Goal: Information Seeking & Learning: Compare options

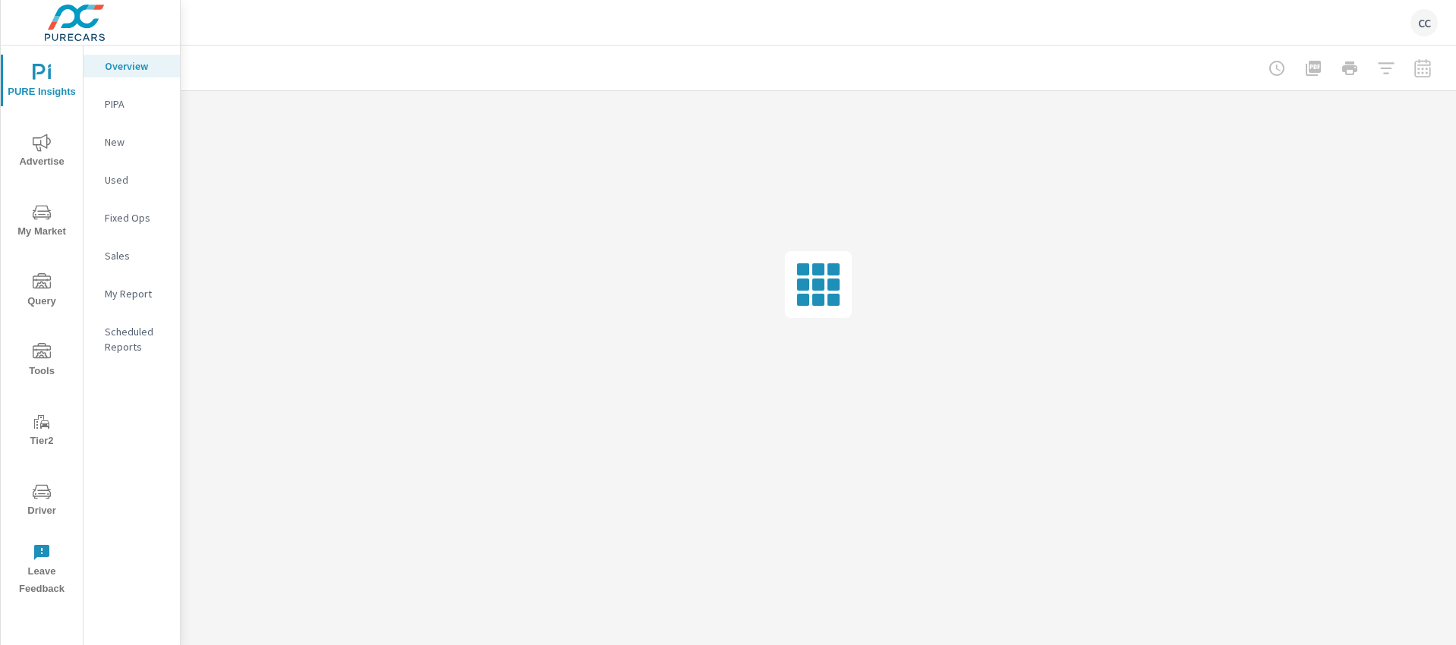
scroll to position [2187, 0]
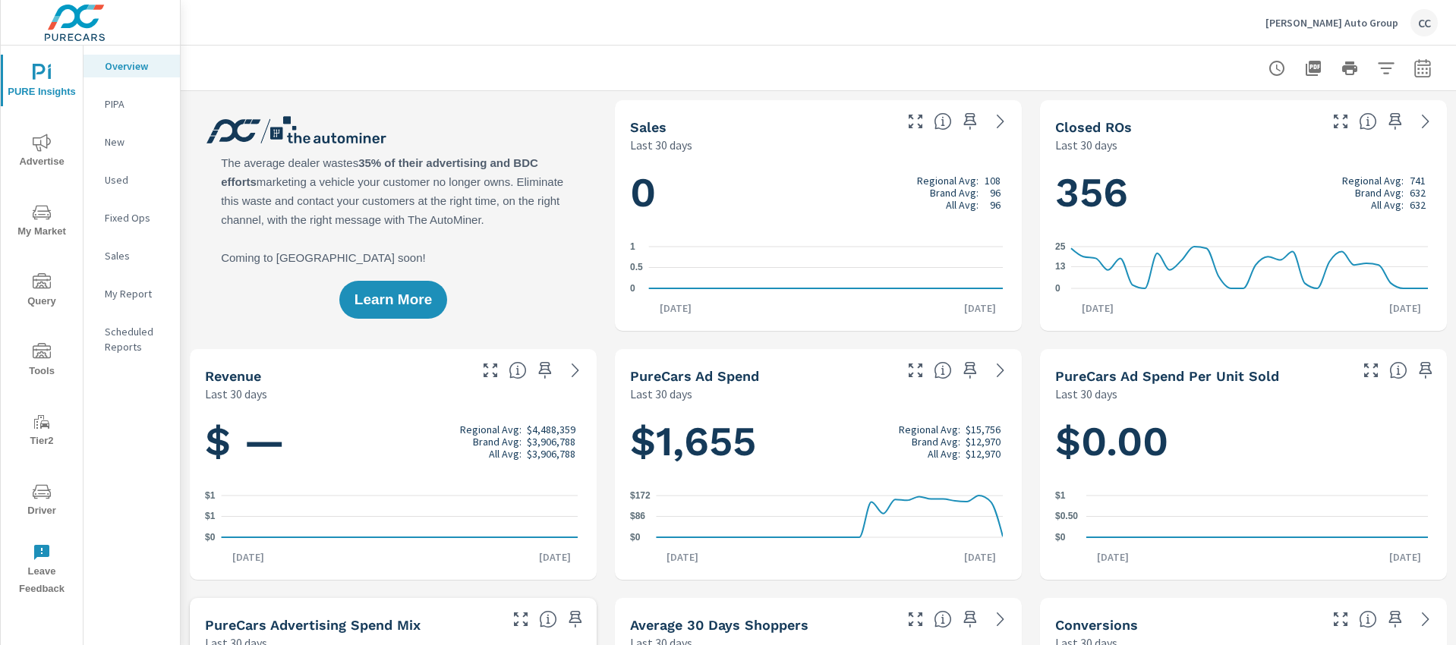
click at [1358, 28] on p "[PERSON_NAME] Auto Group" at bounding box center [1332, 23] width 133 height 14
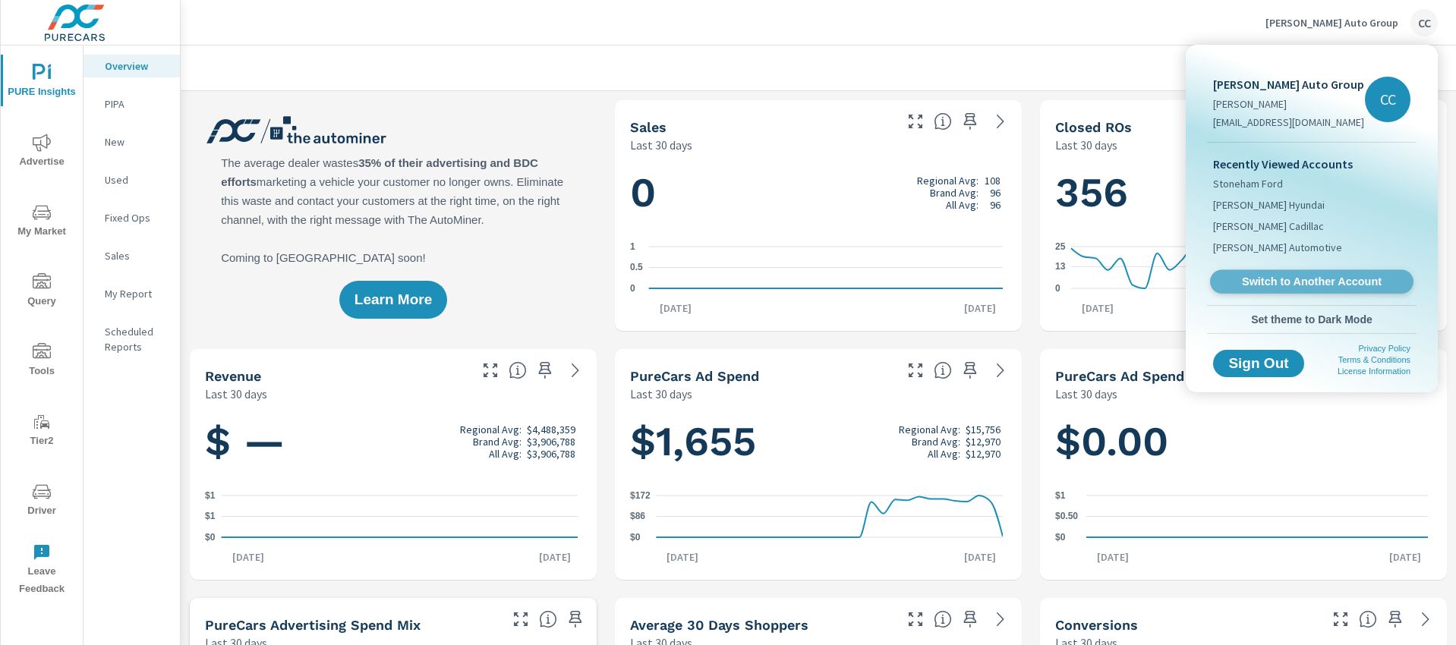
click at [1282, 277] on span "Switch to Another Account" at bounding box center [1312, 282] width 186 height 14
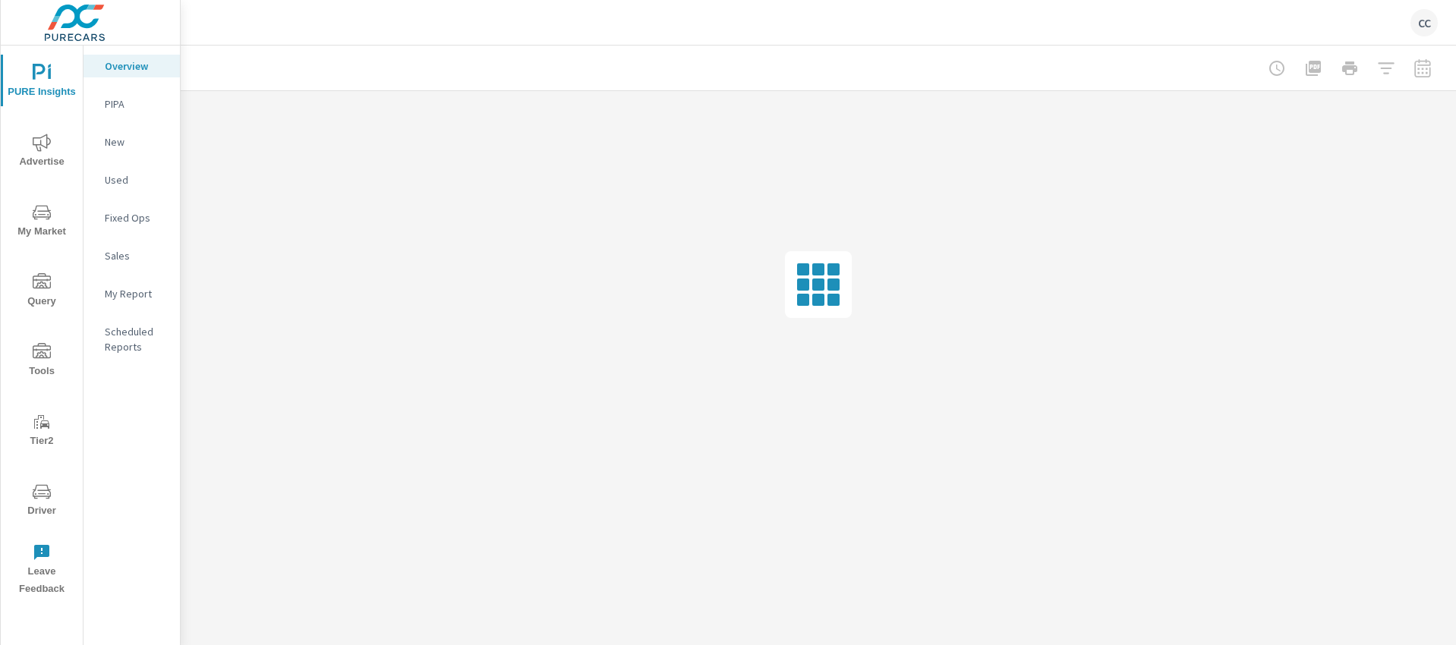
scroll to position [2187, 0]
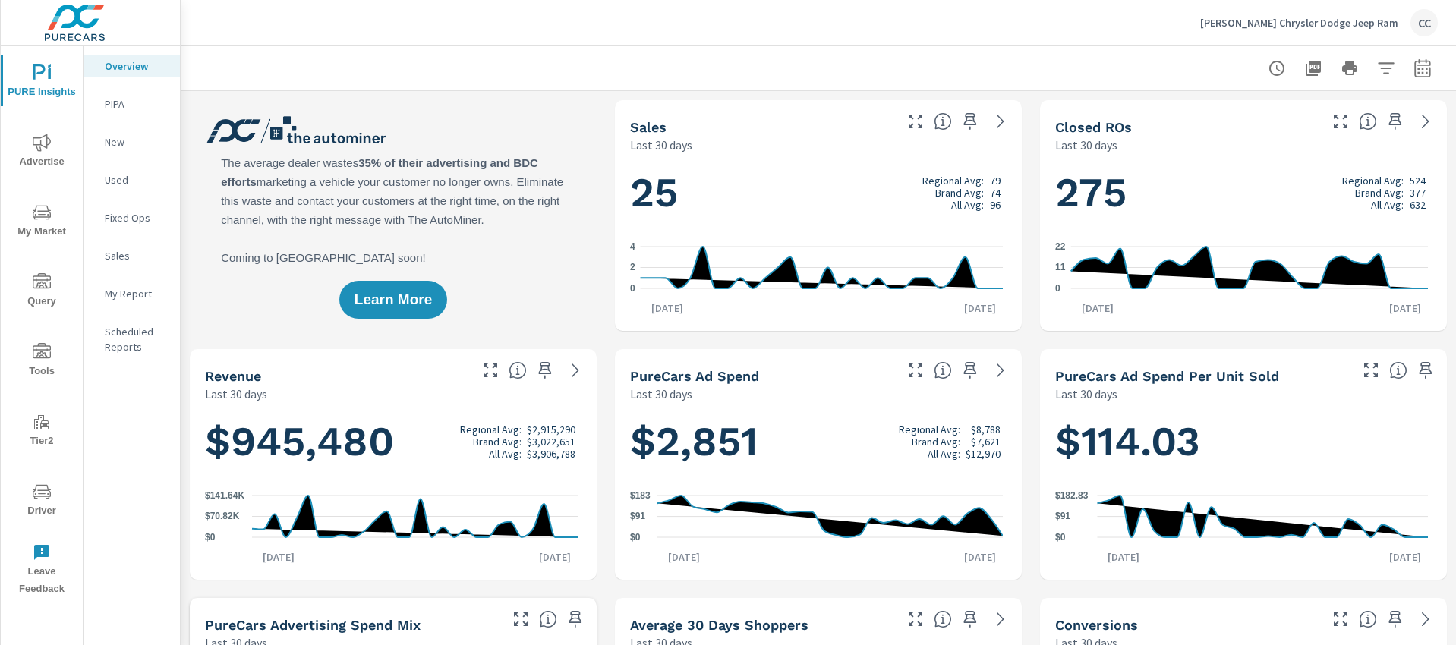
click at [43, 154] on span "Advertise" at bounding box center [41, 152] width 73 height 37
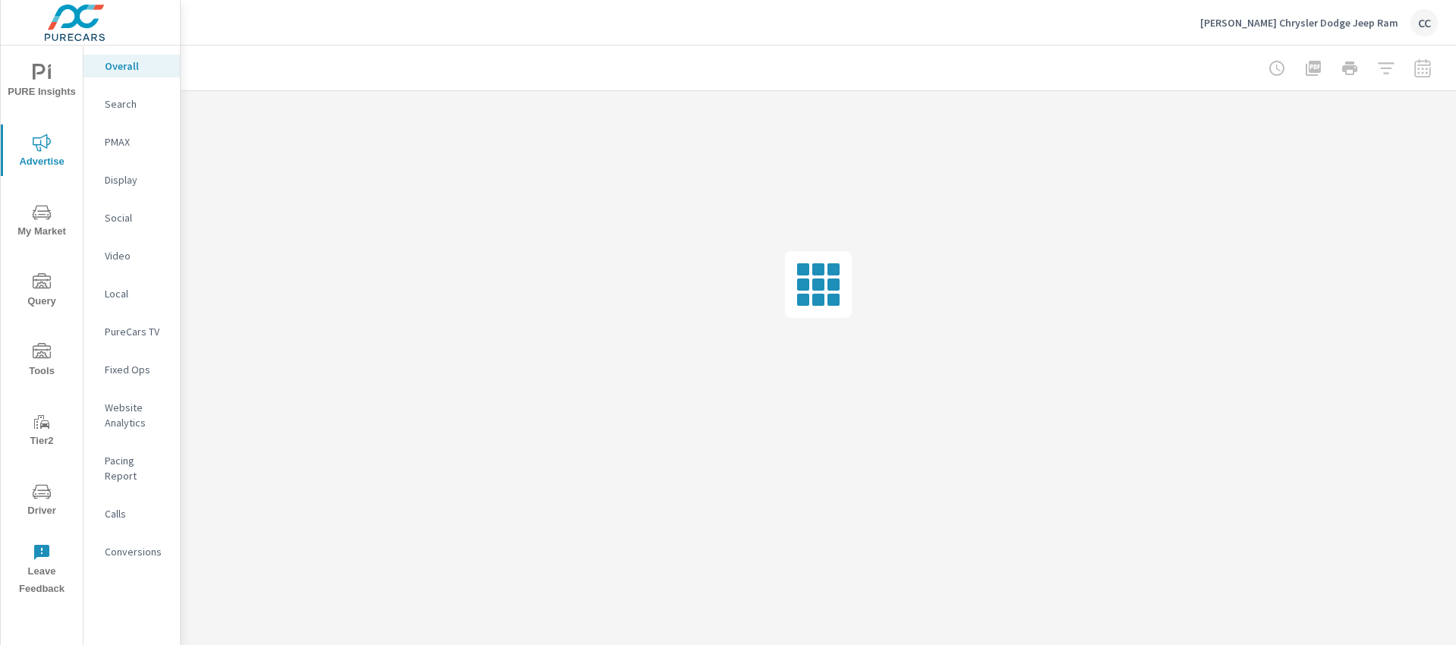
click at [135, 211] on p "Social" at bounding box center [136, 217] width 63 height 15
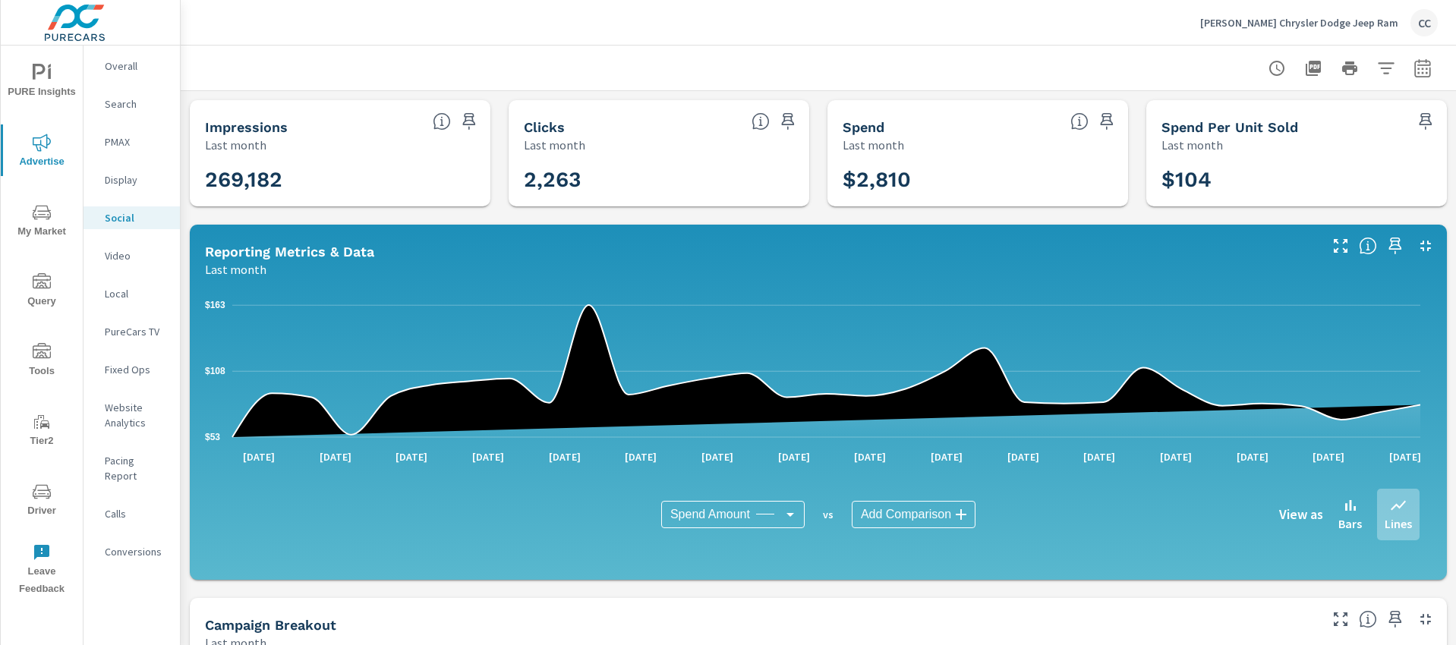
click at [1417, 70] on icon "button" at bounding box center [1423, 68] width 18 height 18
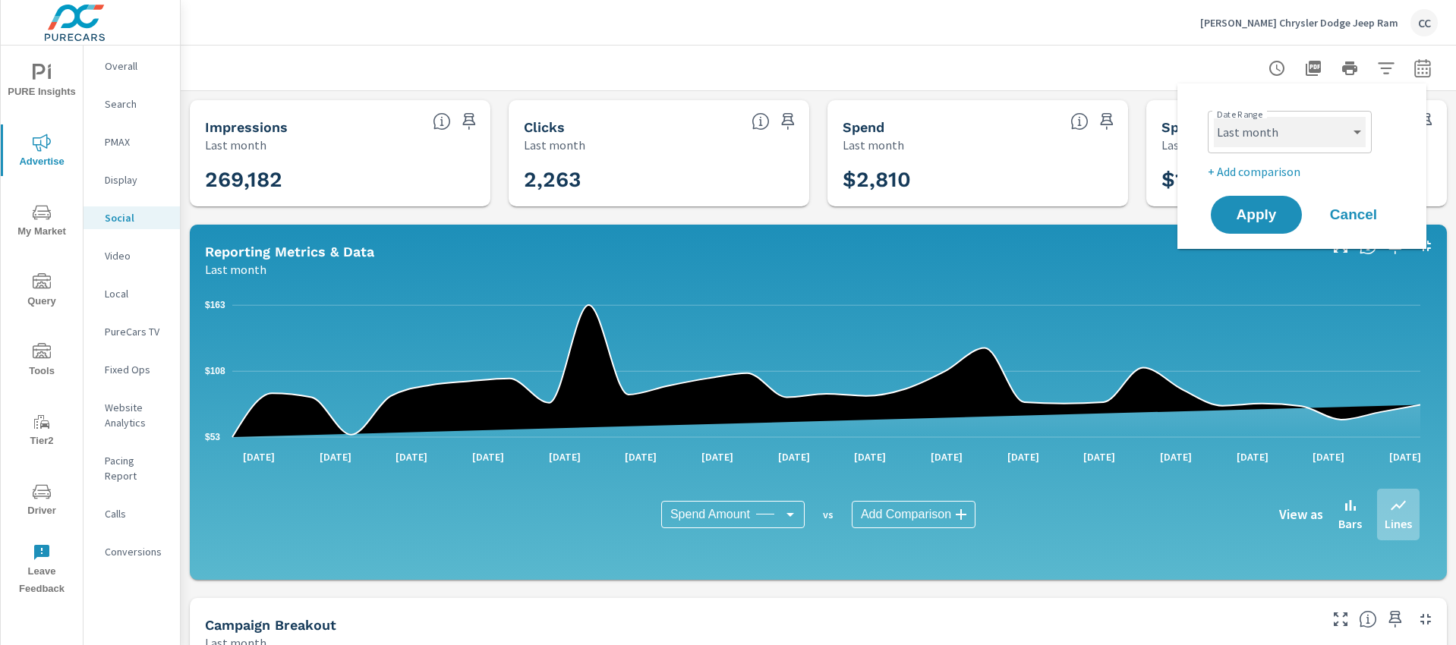
click at [1315, 133] on select "Custom Yesterday Last week Last 7 days Last 14 days Last 30 days Last 45 days L…" at bounding box center [1290, 132] width 152 height 30
click at [1214, 117] on select "Custom Yesterday Last week Last 7 days Last 14 days Last 30 days Last 45 days L…" at bounding box center [1290, 132] width 152 height 30
select select "Month to date"
click at [1267, 213] on span "Apply" at bounding box center [1256, 215] width 62 height 14
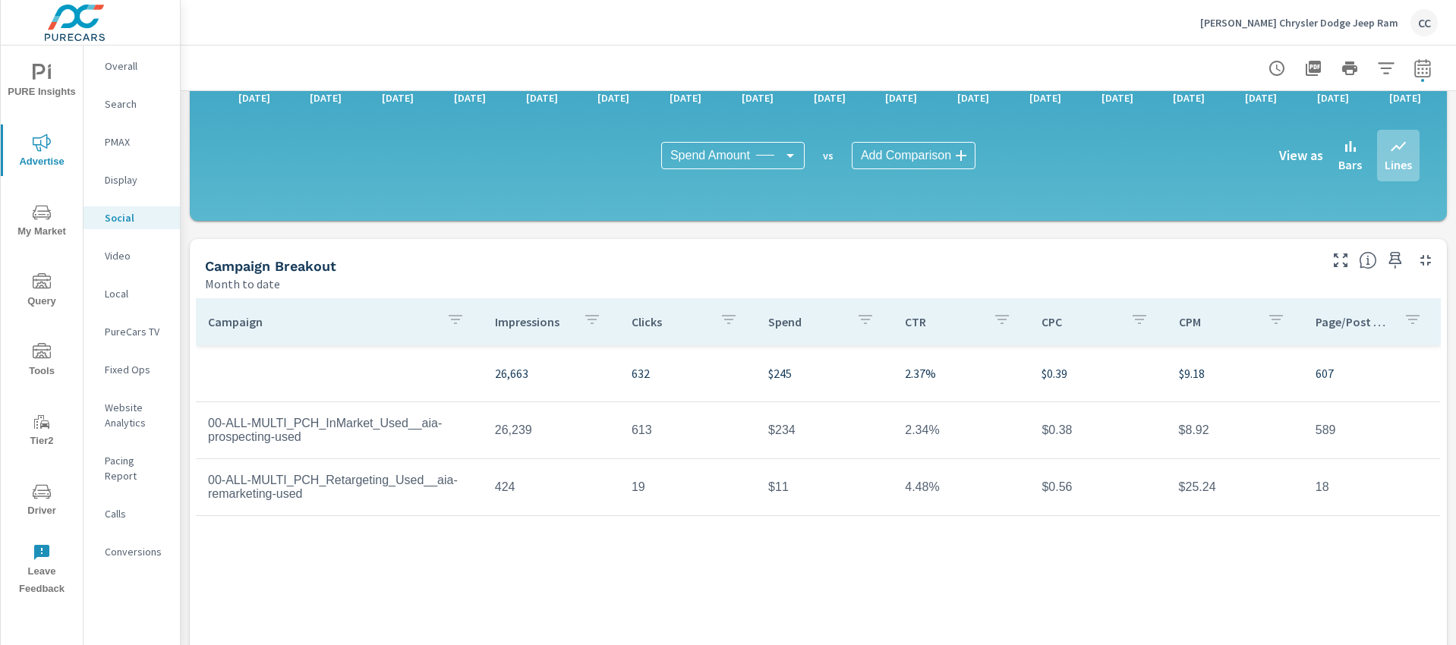
scroll to position [356, 0]
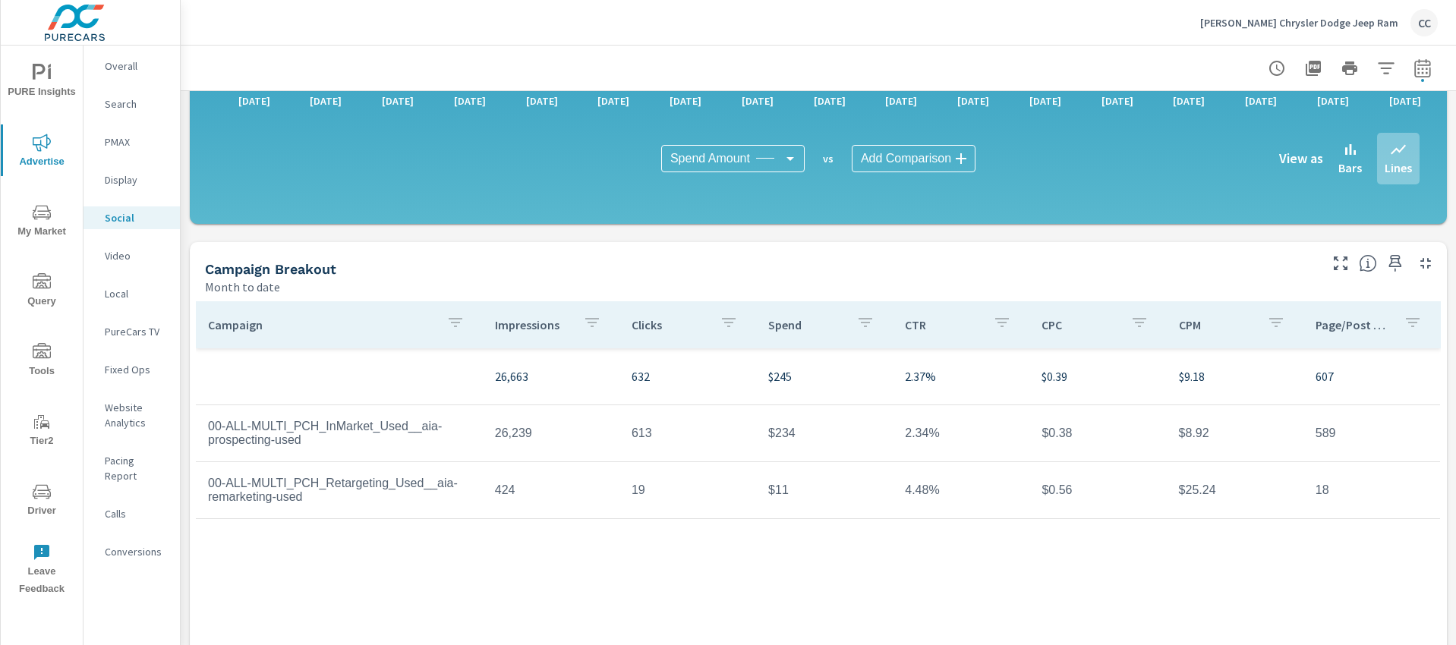
click at [129, 407] on p "Website Analytics" at bounding box center [136, 415] width 63 height 30
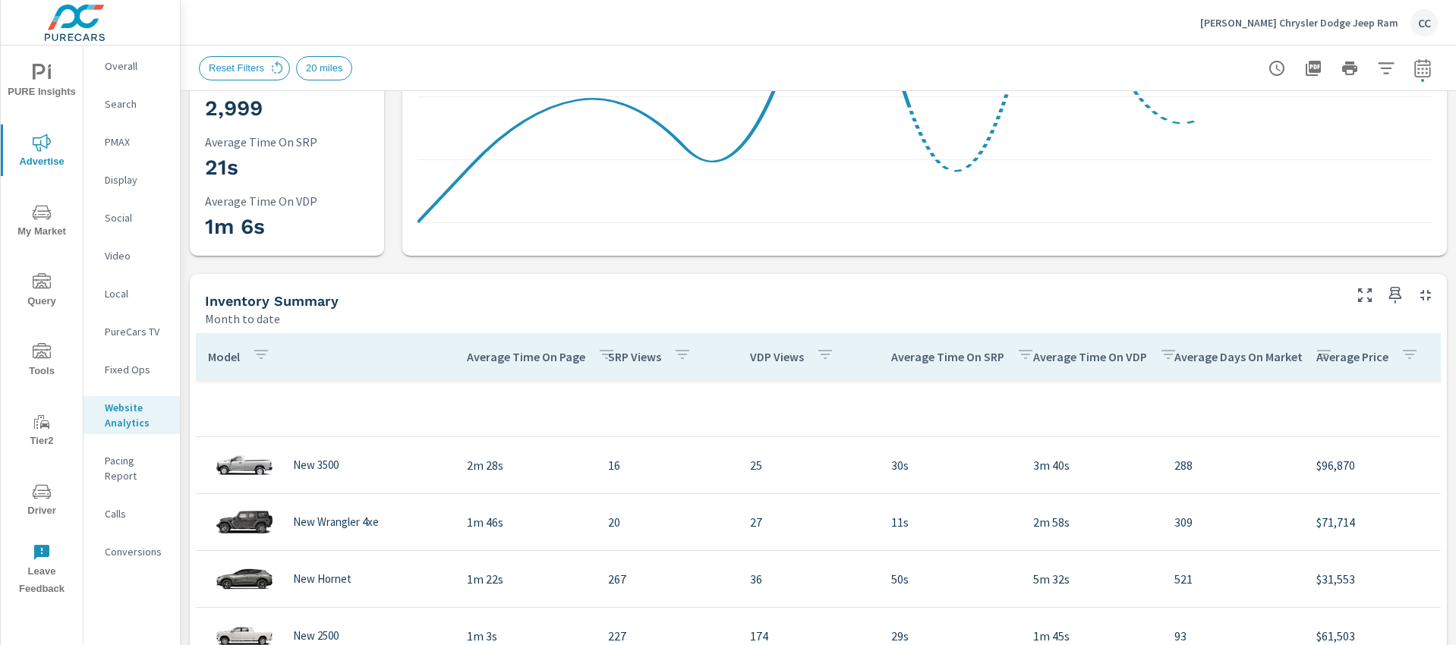
scroll to position [391, 0]
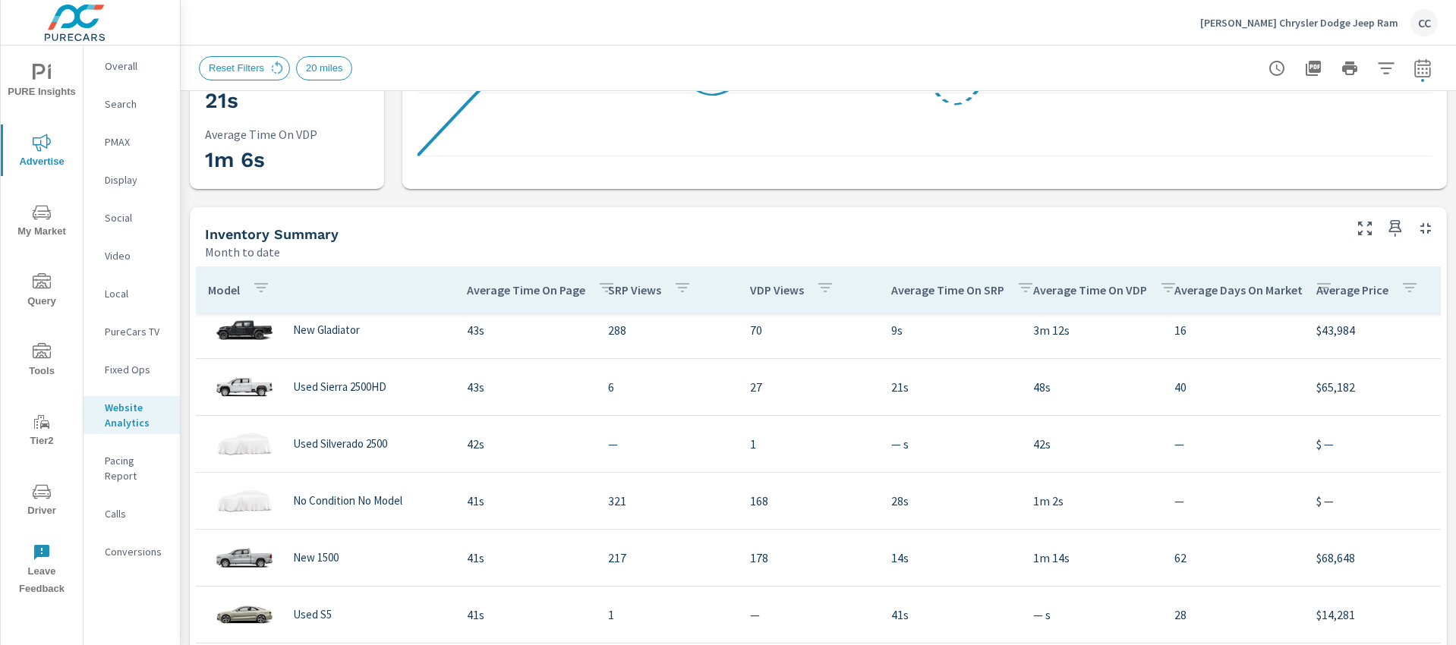
scroll to position [2020, 0]
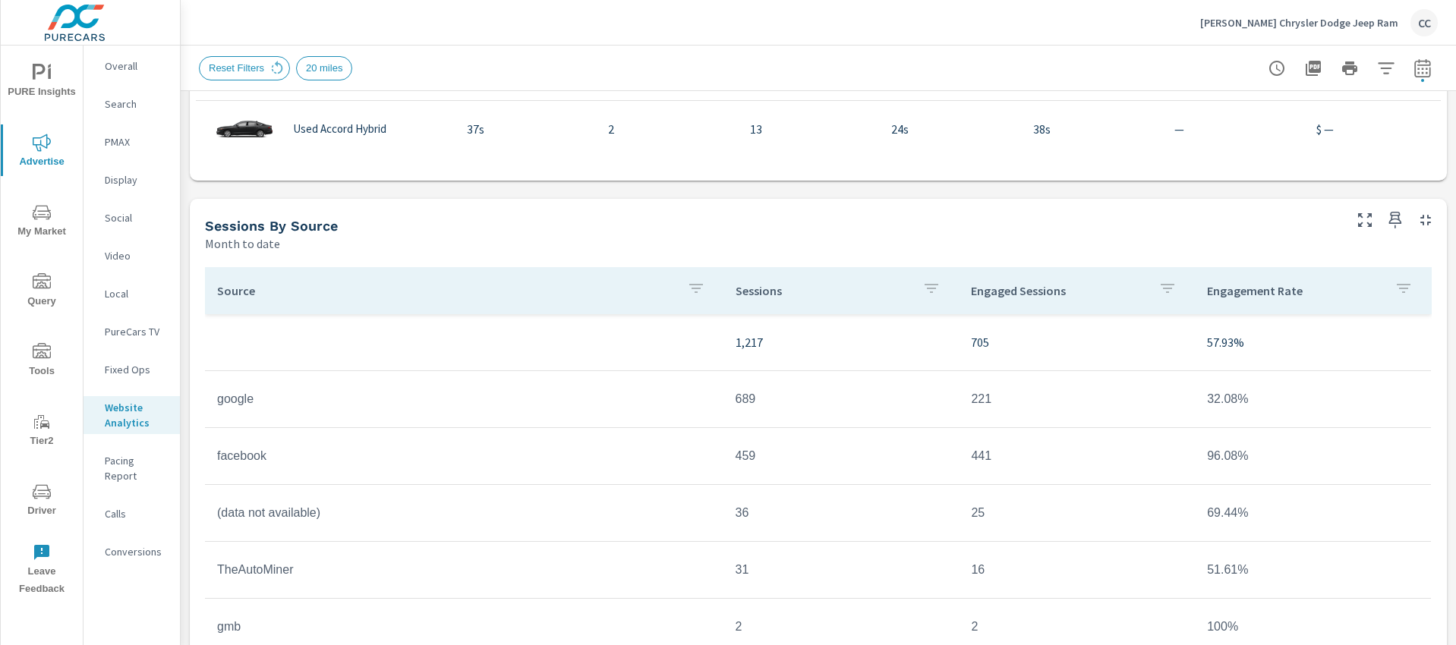
scroll to position [904, 0]
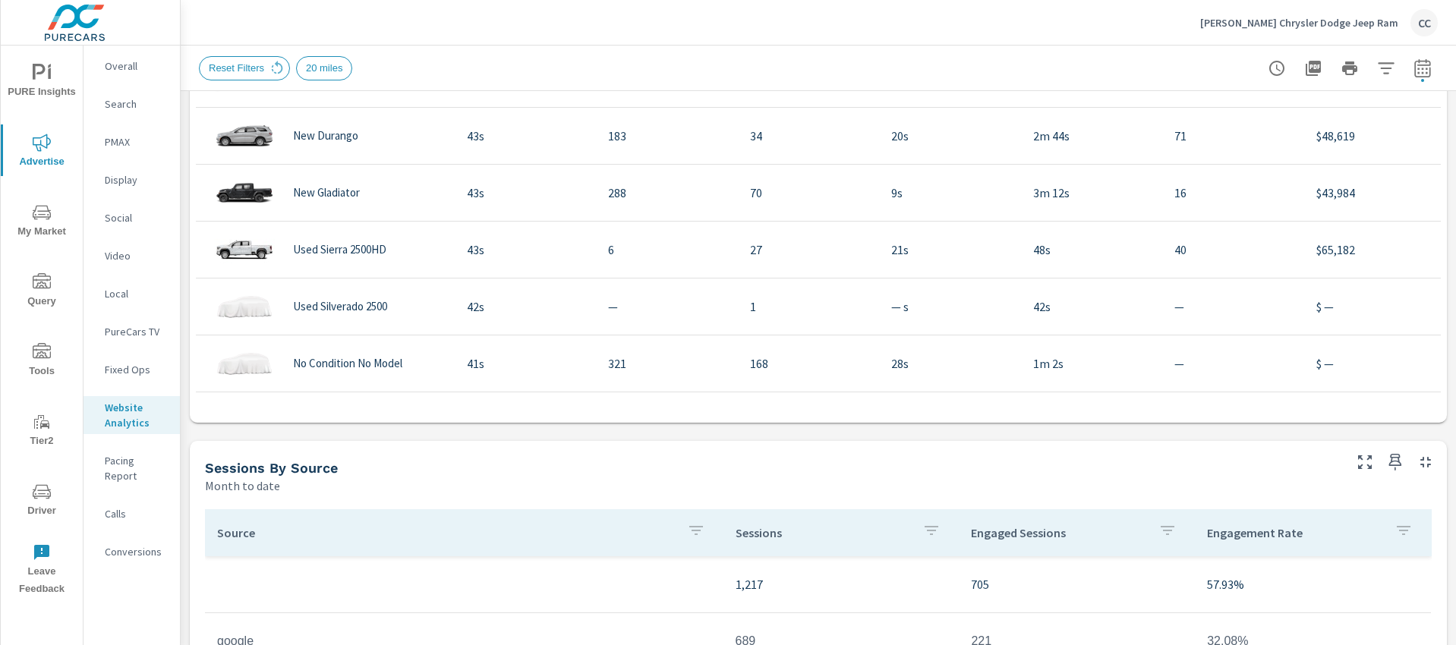
scroll to position [200, 0]
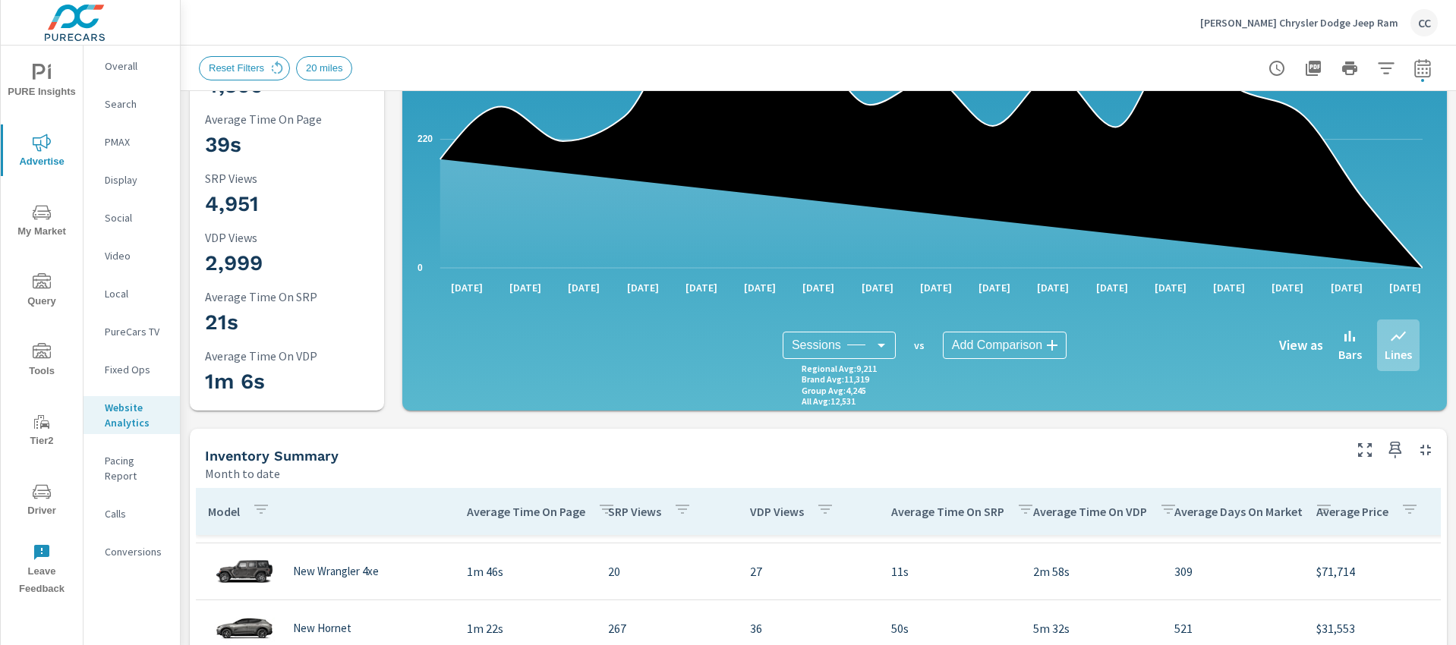
scroll to position [525, 0]
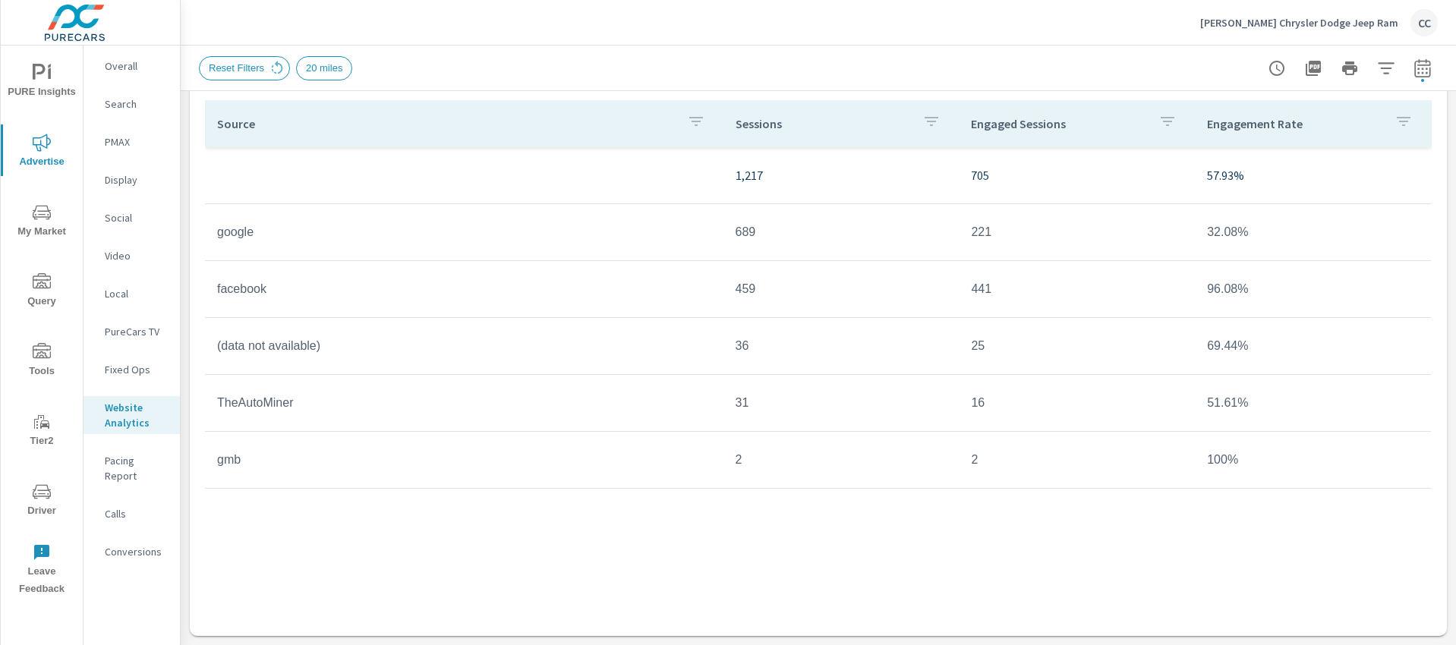
scroll to position [1284, 0]
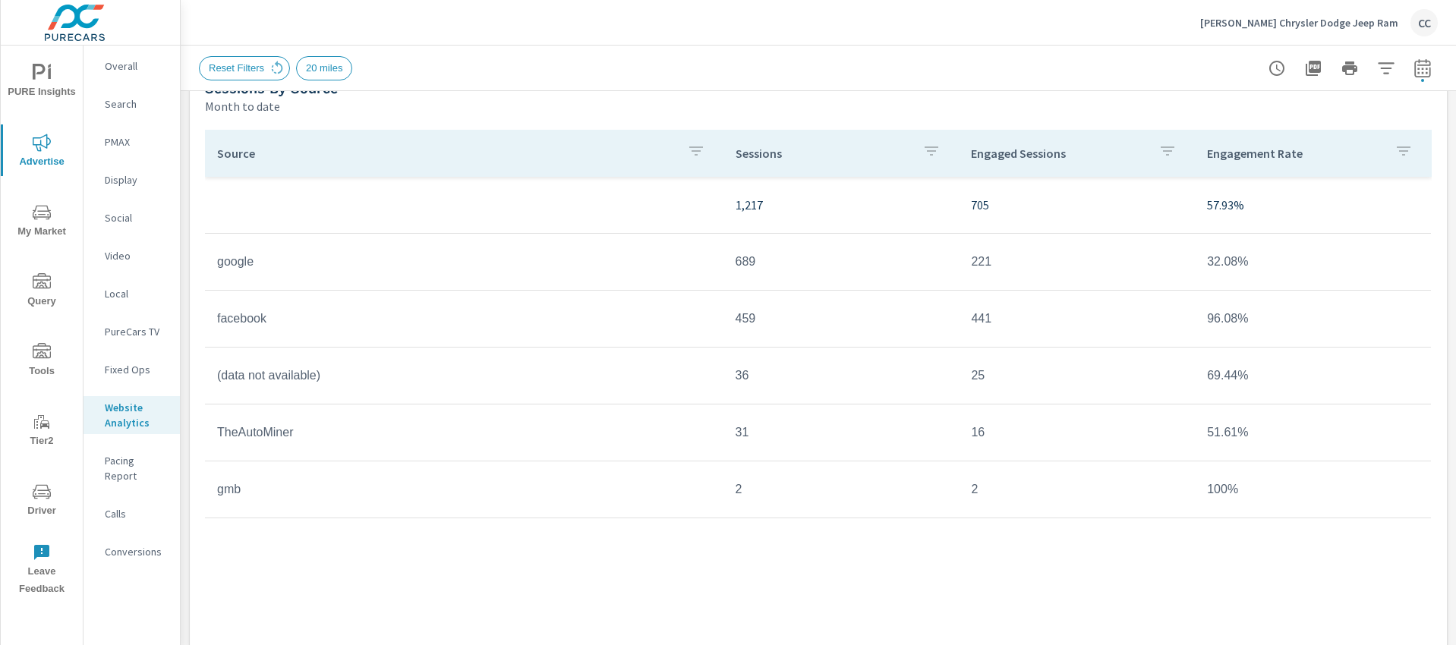
click at [124, 102] on p "Search" at bounding box center [136, 103] width 63 height 15
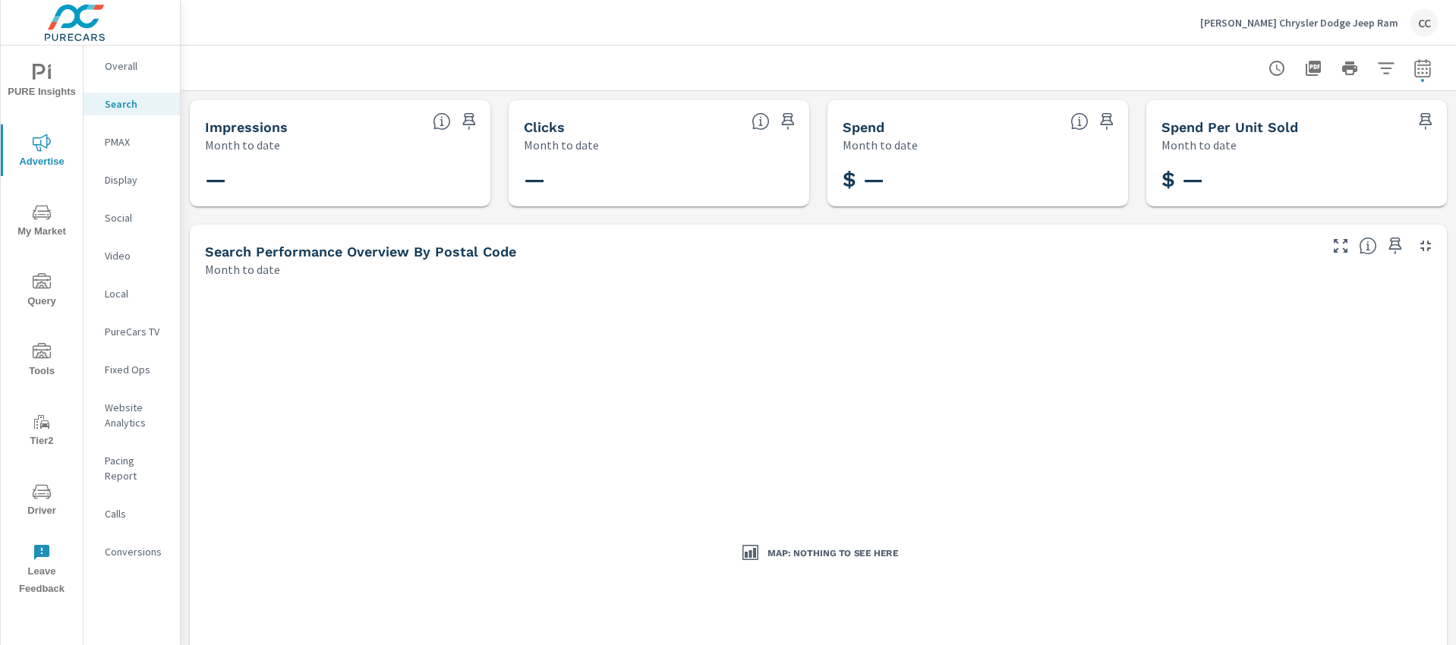
click at [130, 139] on p "PMAX" at bounding box center [136, 141] width 63 height 15
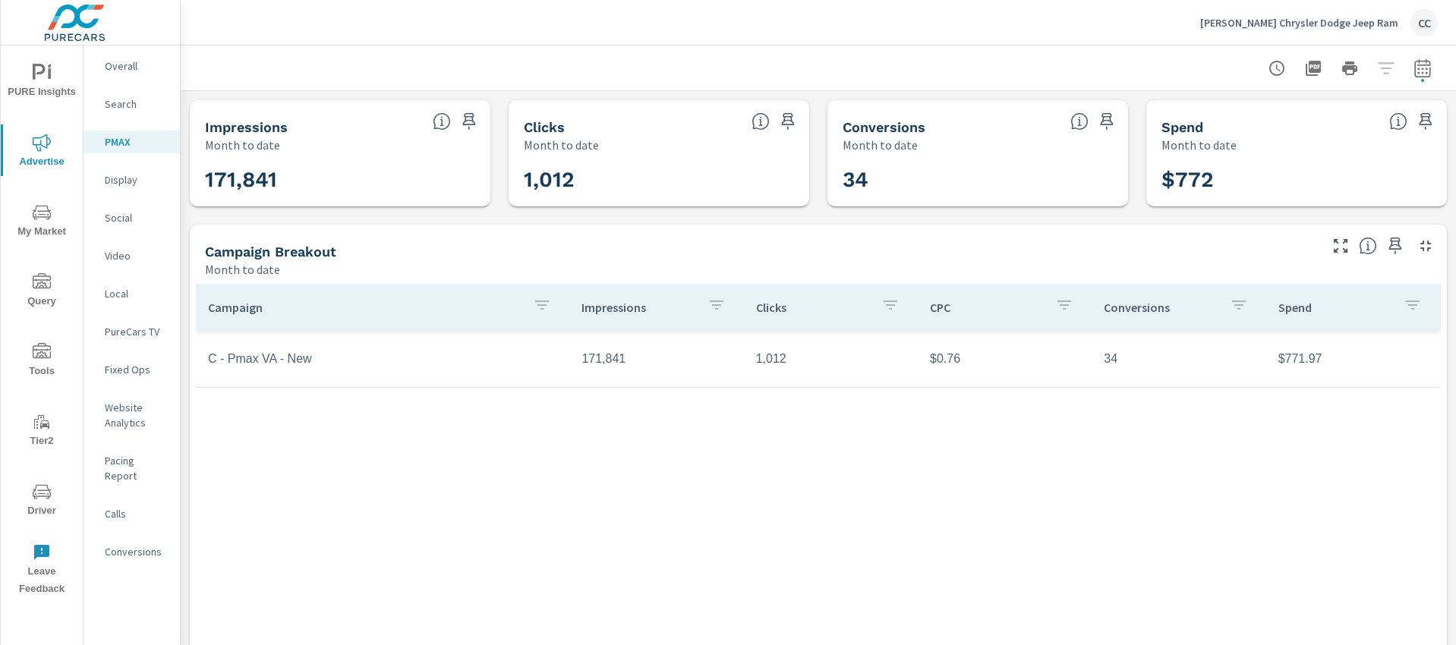
click at [1320, 27] on p "Pettus Chrysler Dodge Jeep Ram" at bounding box center [1299, 23] width 198 height 14
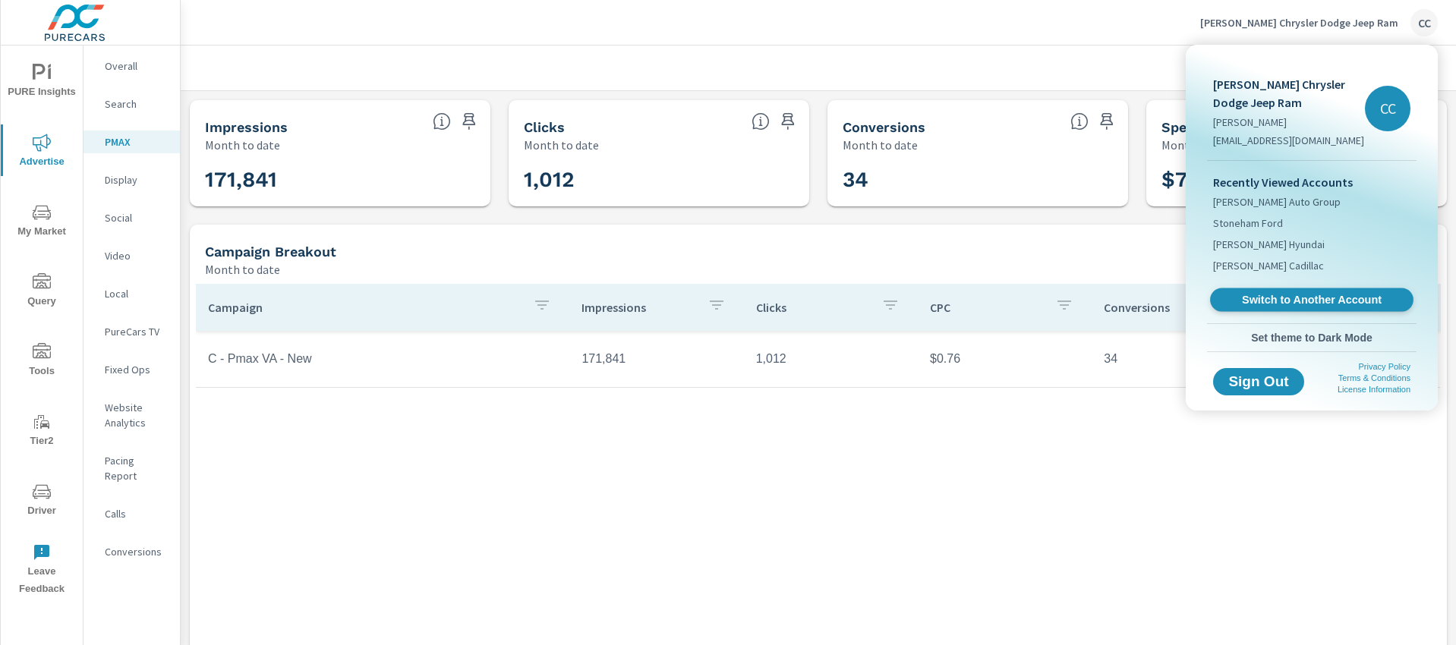
click at [1311, 298] on span "Switch to Another Account" at bounding box center [1312, 300] width 186 height 14
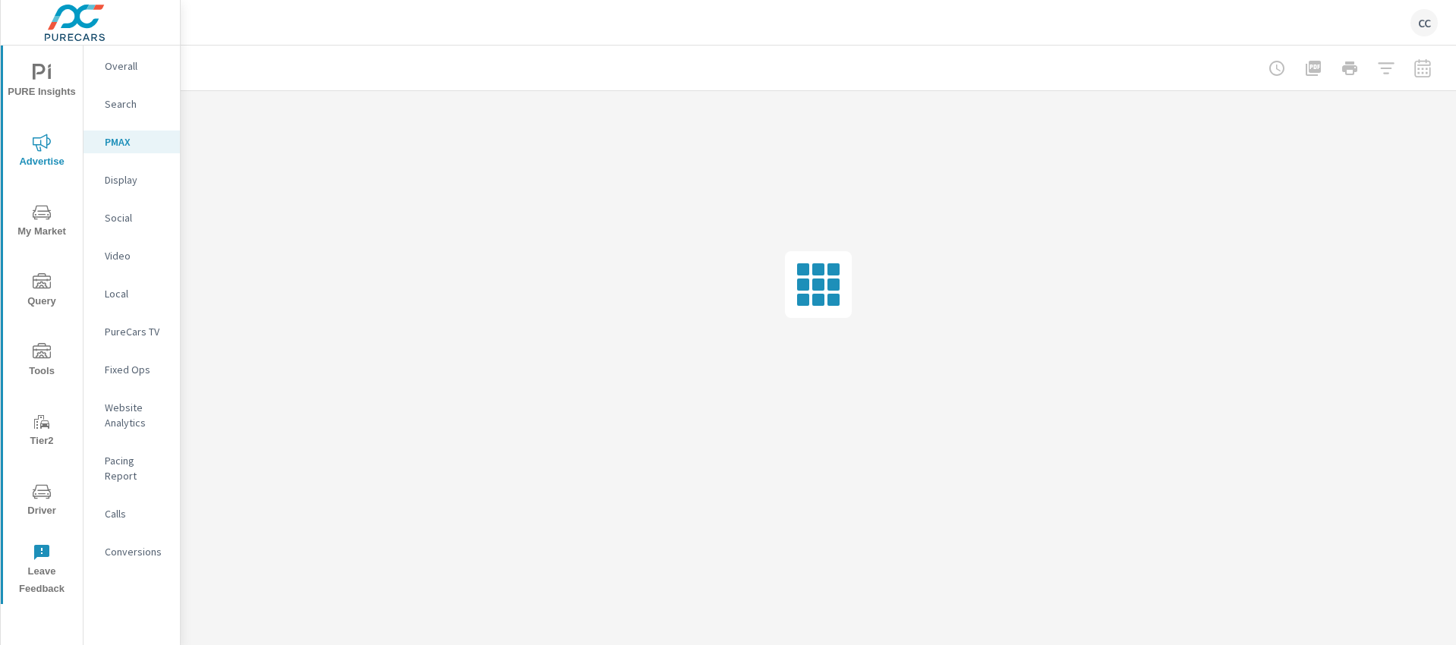
scroll to position [2187, 0]
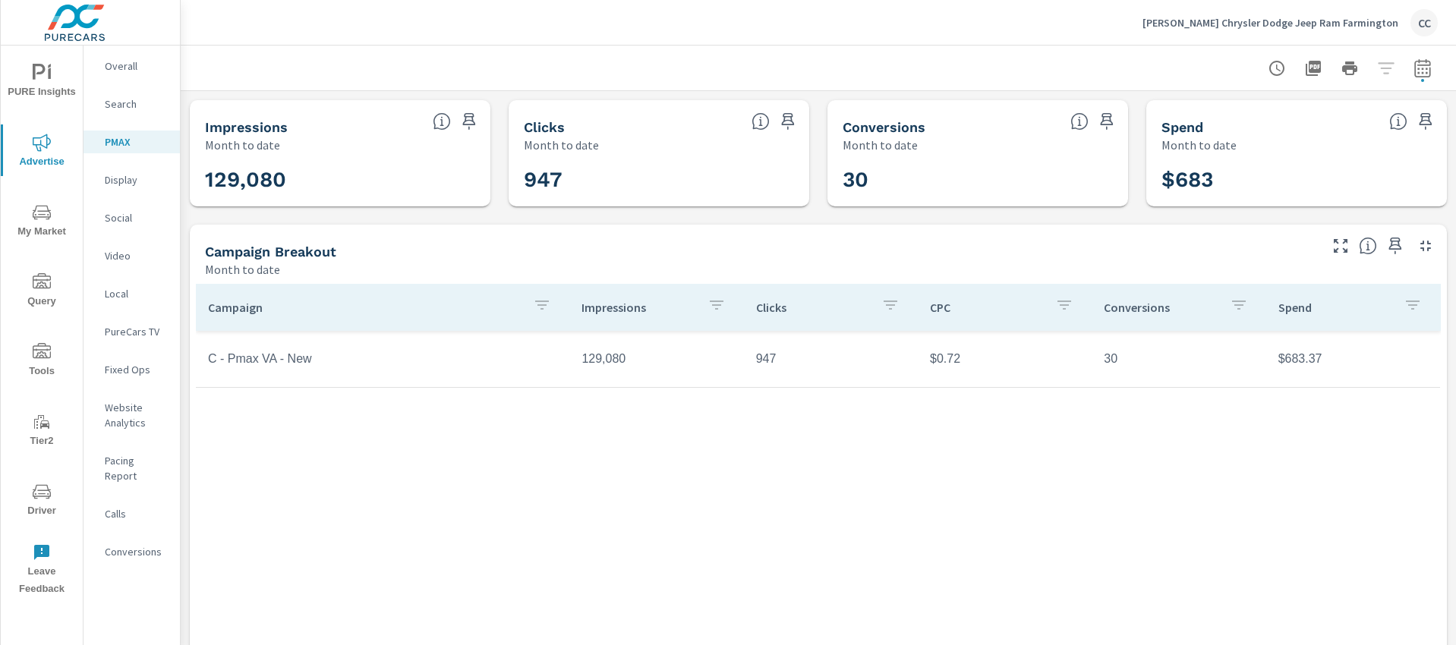
click at [121, 219] on p "Social" at bounding box center [136, 217] width 63 height 15
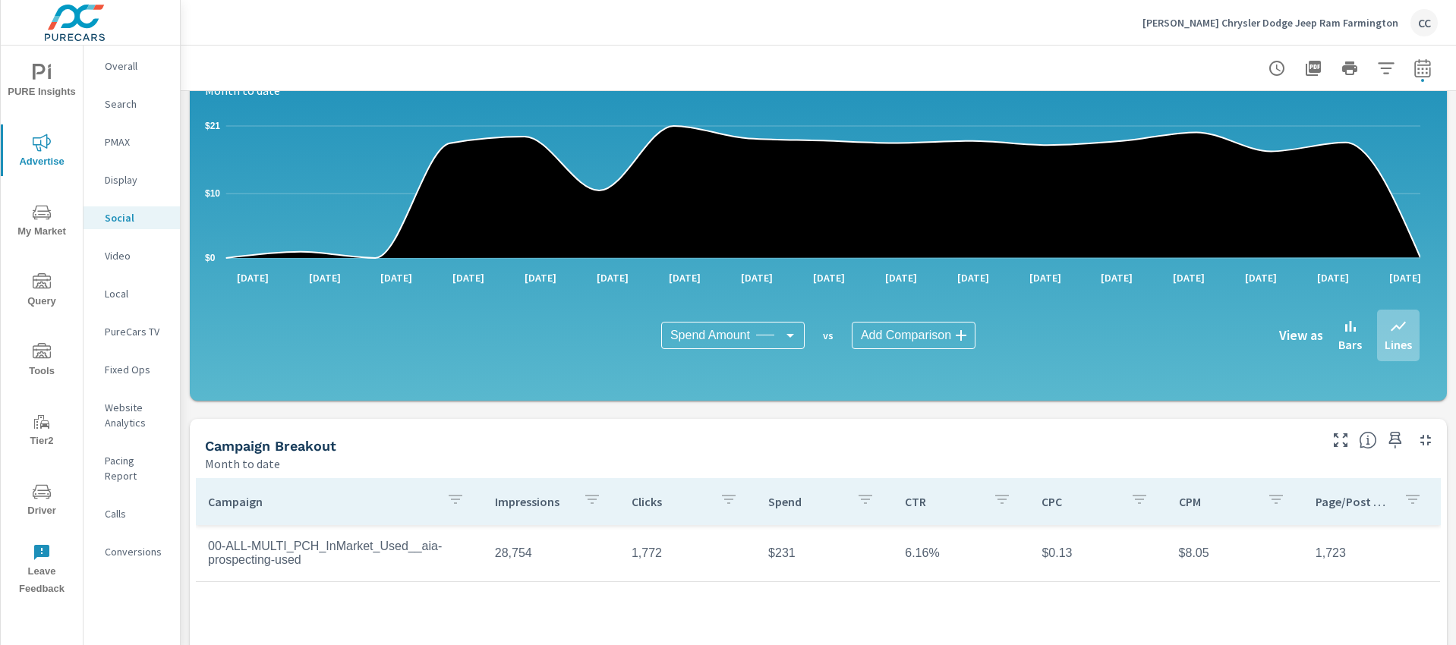
scroll to position [225, 0]
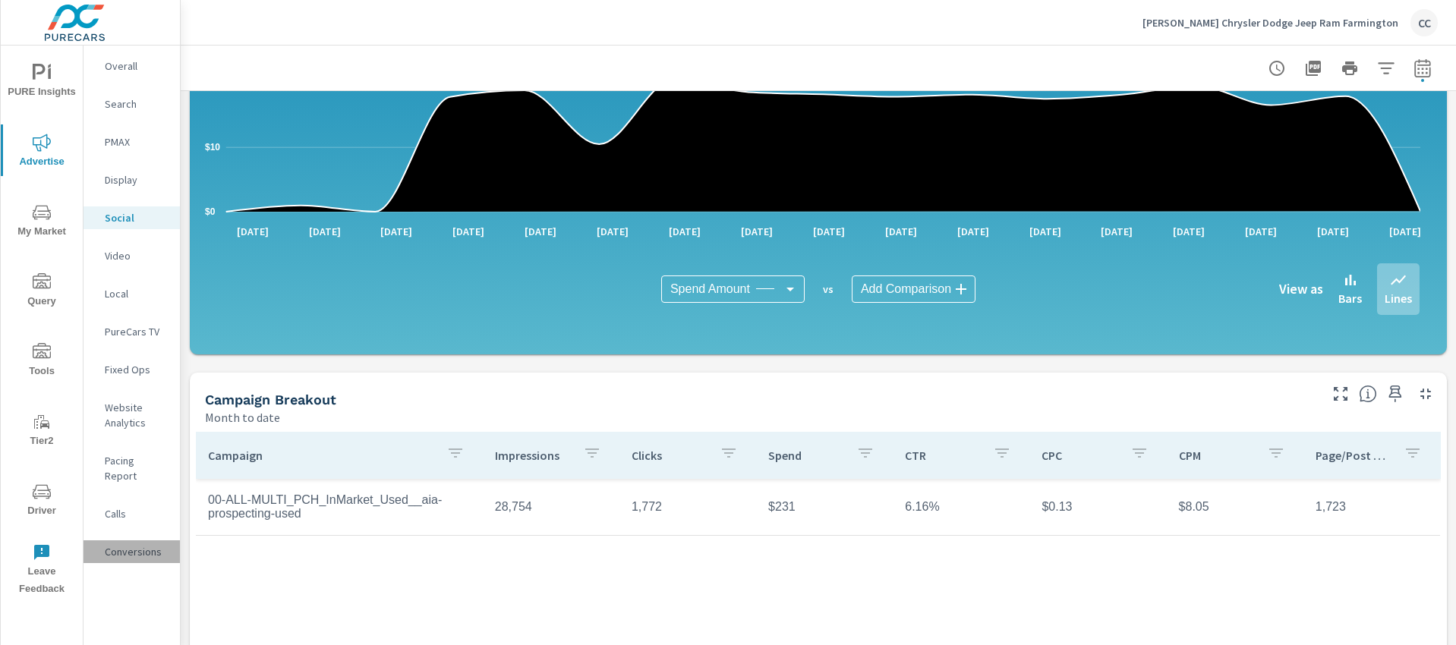
click at [129, 544] on p "Conversions" at bounding box center [136, 551] width 63 height 15
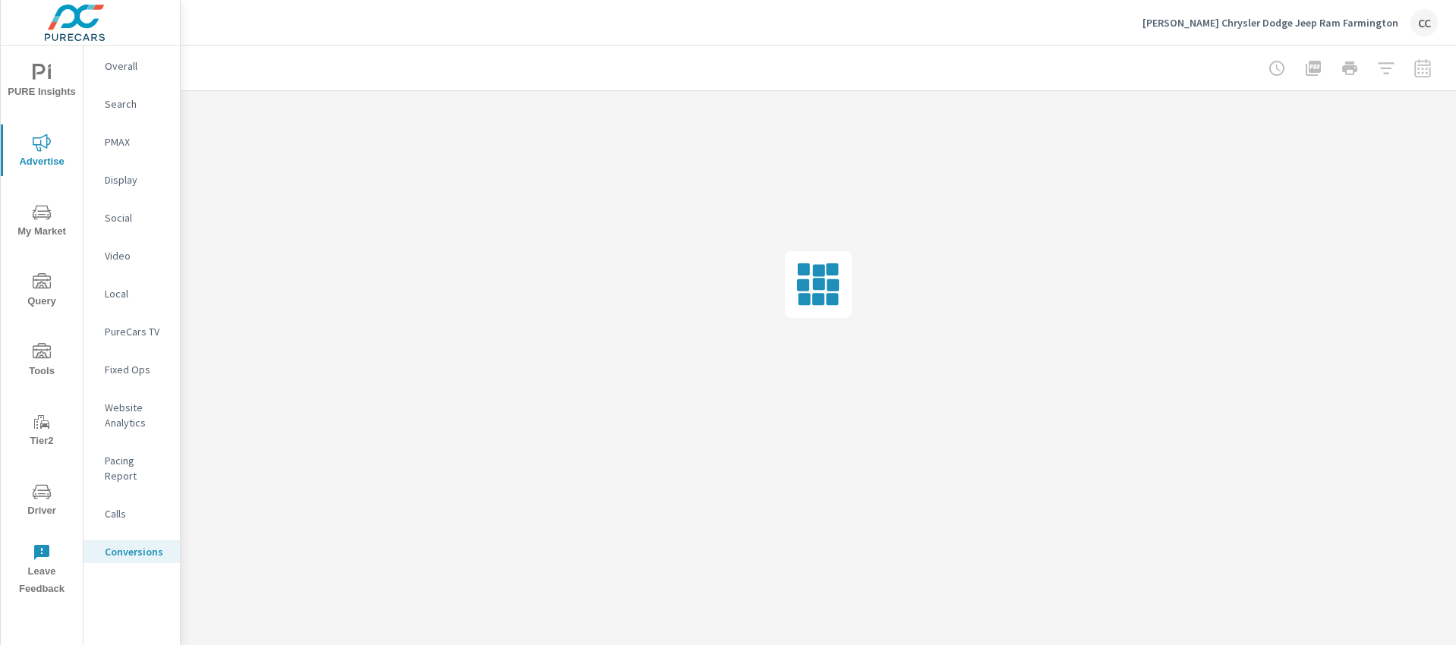
click at [128, 413] on p "Website Analytics" at bounding box center [136, 415] width 63 height 30
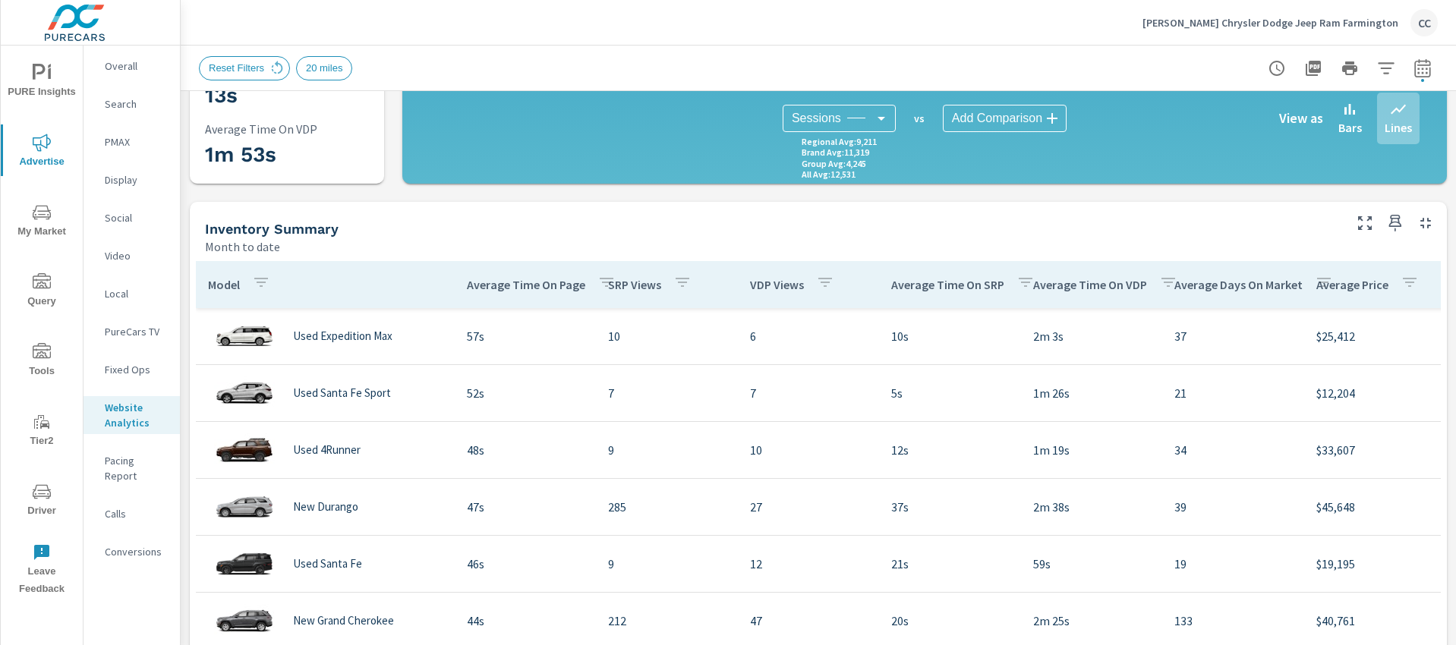
scroll to position [844, 0]
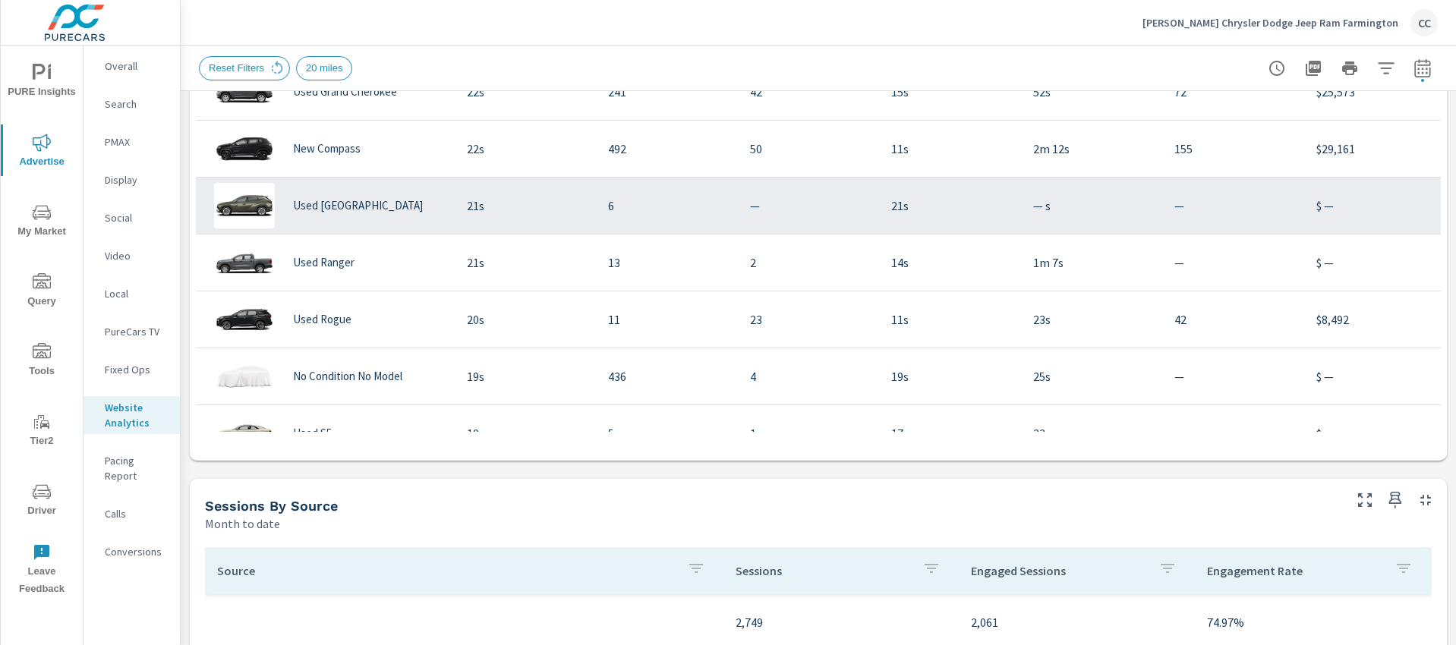
scroll to position [772, 0]
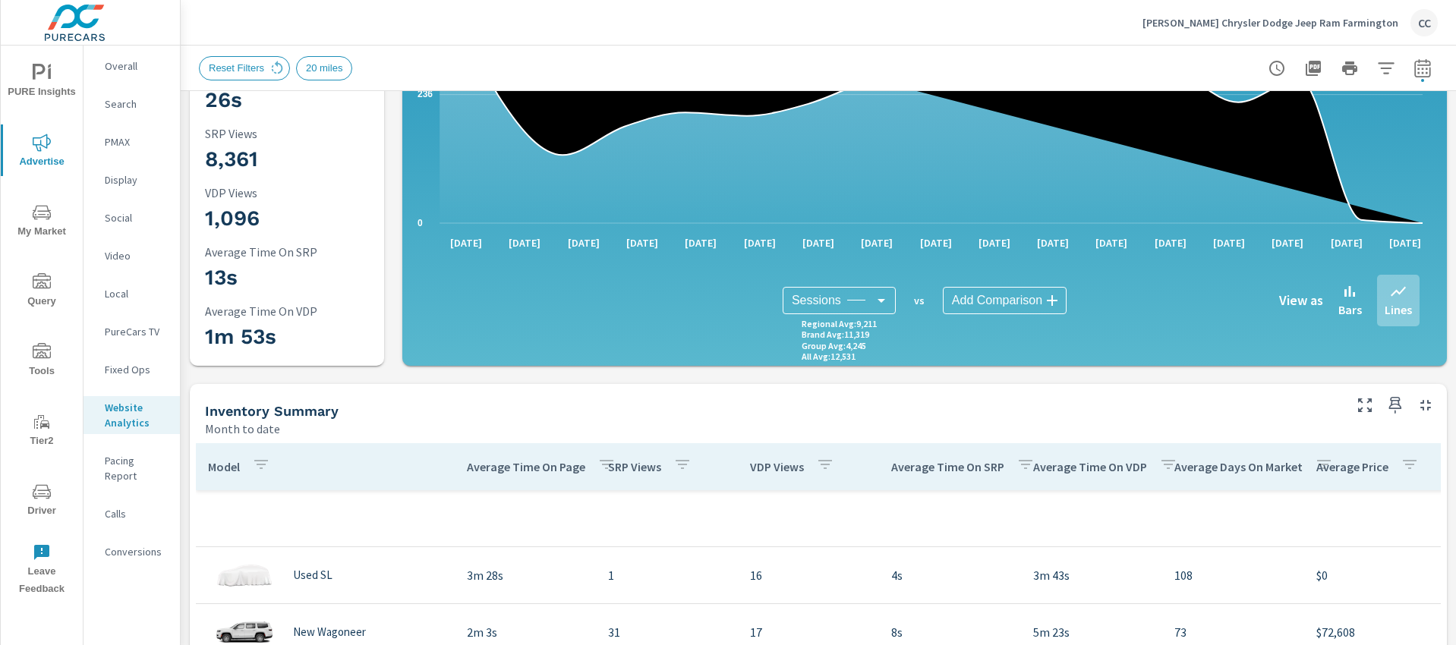
scroll to position [147, 0]
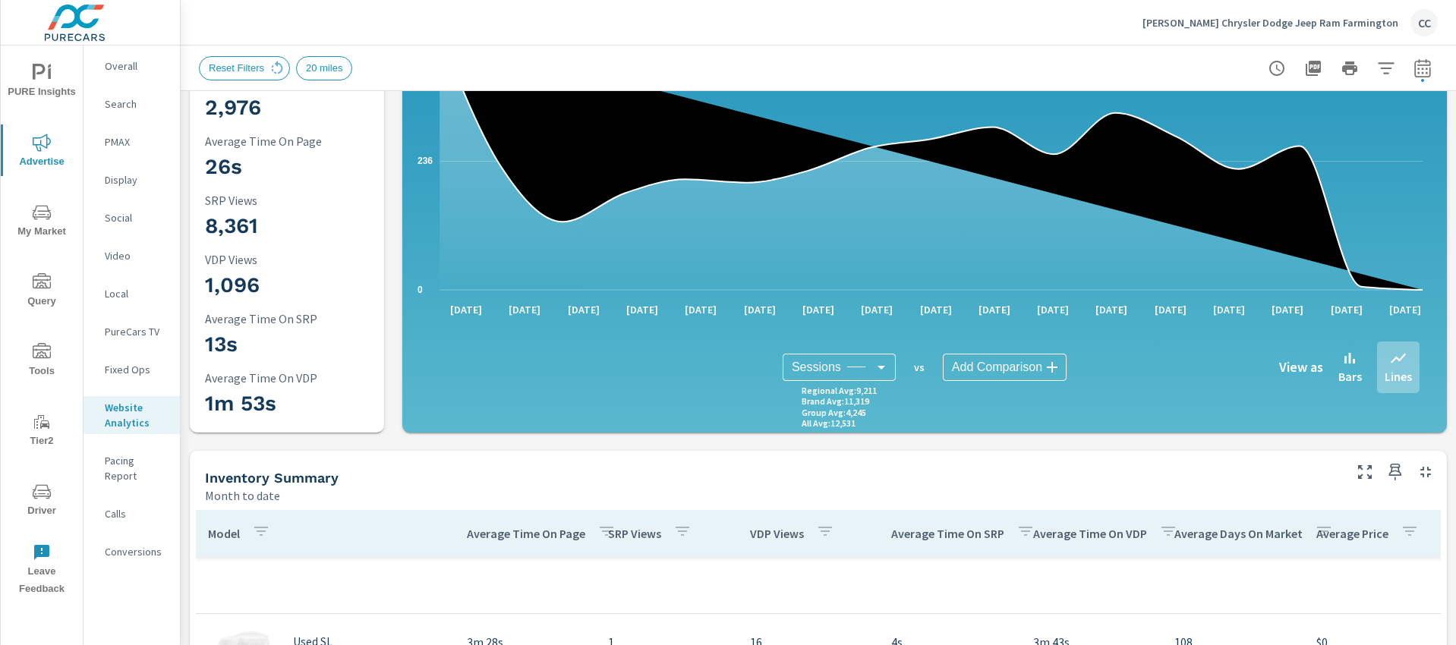
click at [50, 225] on span "My Market" at bounding box center [41, 221] width 73 height 37
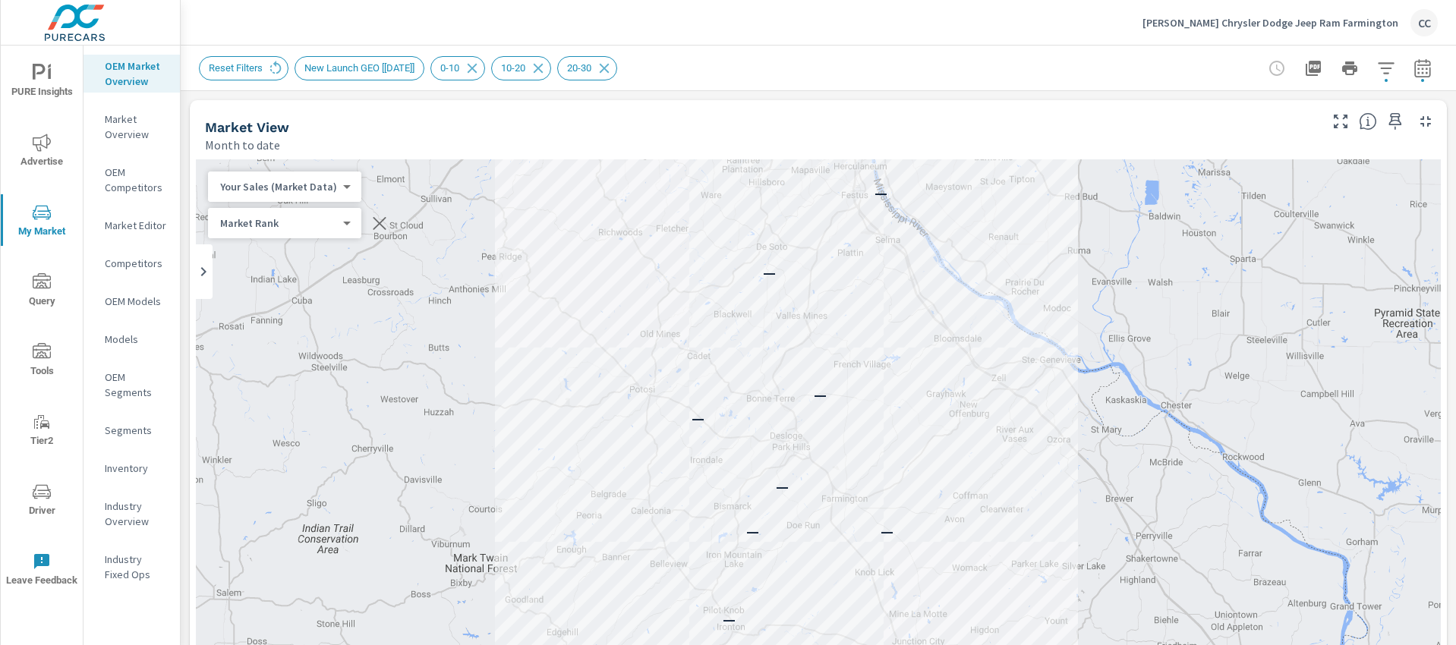
click at [49, 80] on icon "nav menu" at bounding box center [42, 73] width 18 height 18
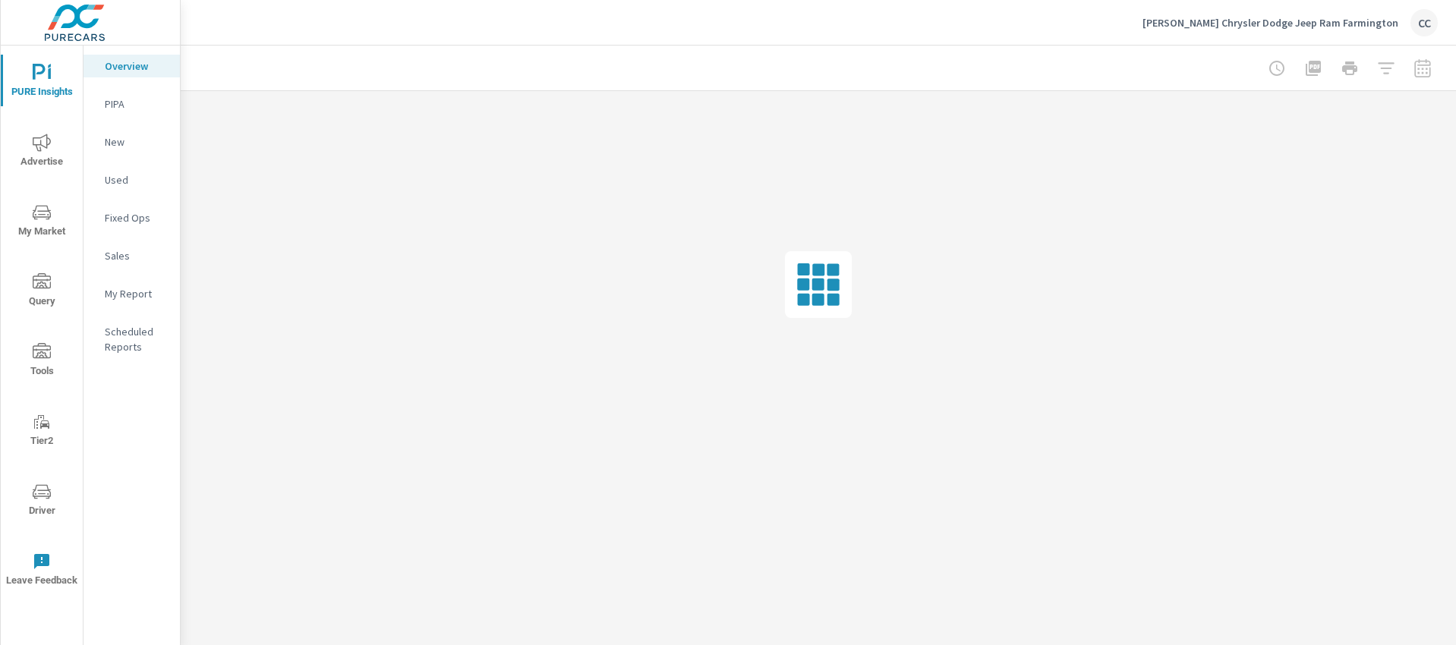
click at [123, 249] on p "Sales" at bounding box center [136, 255] width 63 height 15
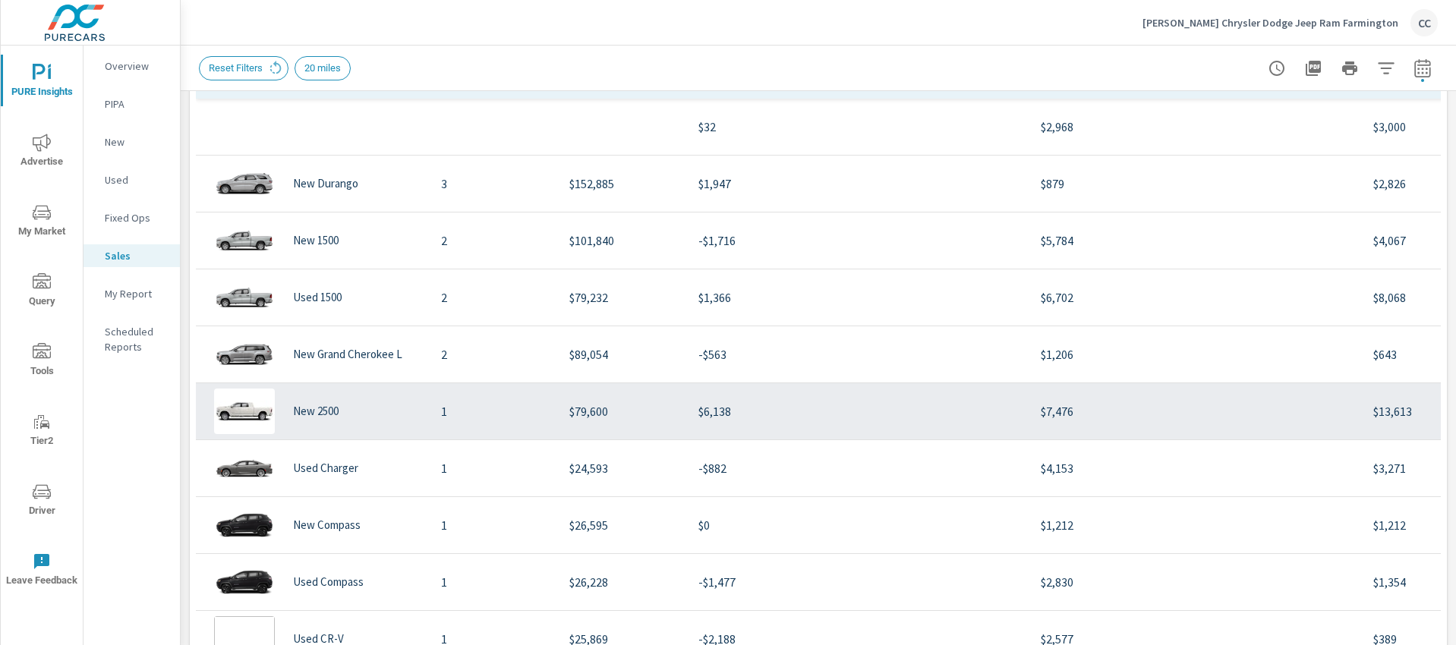
scroll to position [691, 0]
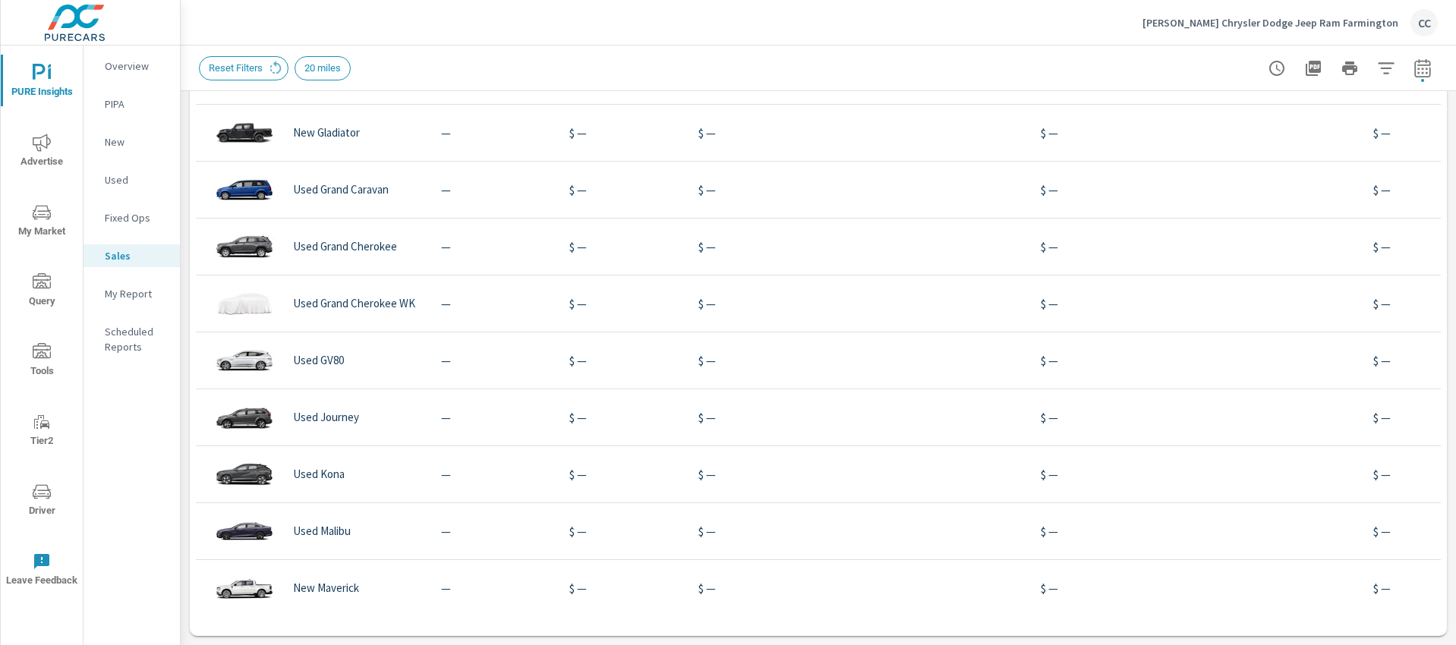
scroll to position [2940, 0]
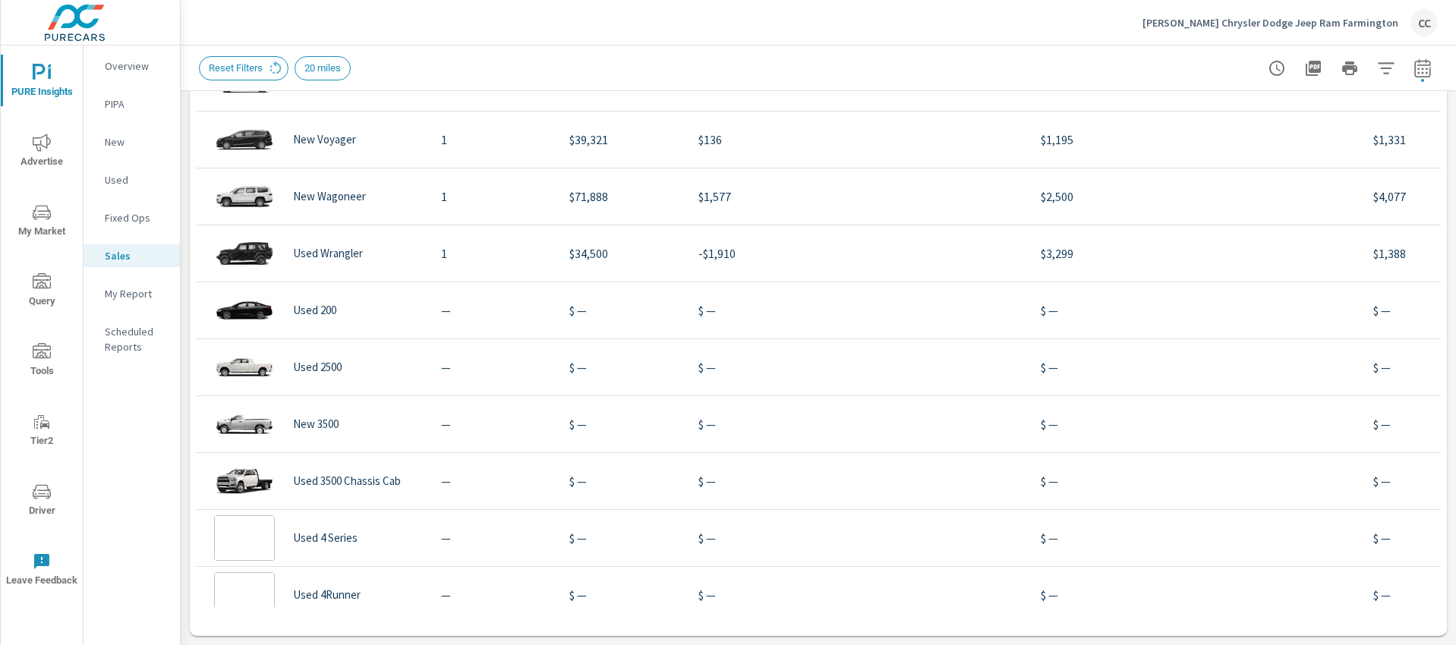
scroll to position [331, 0]
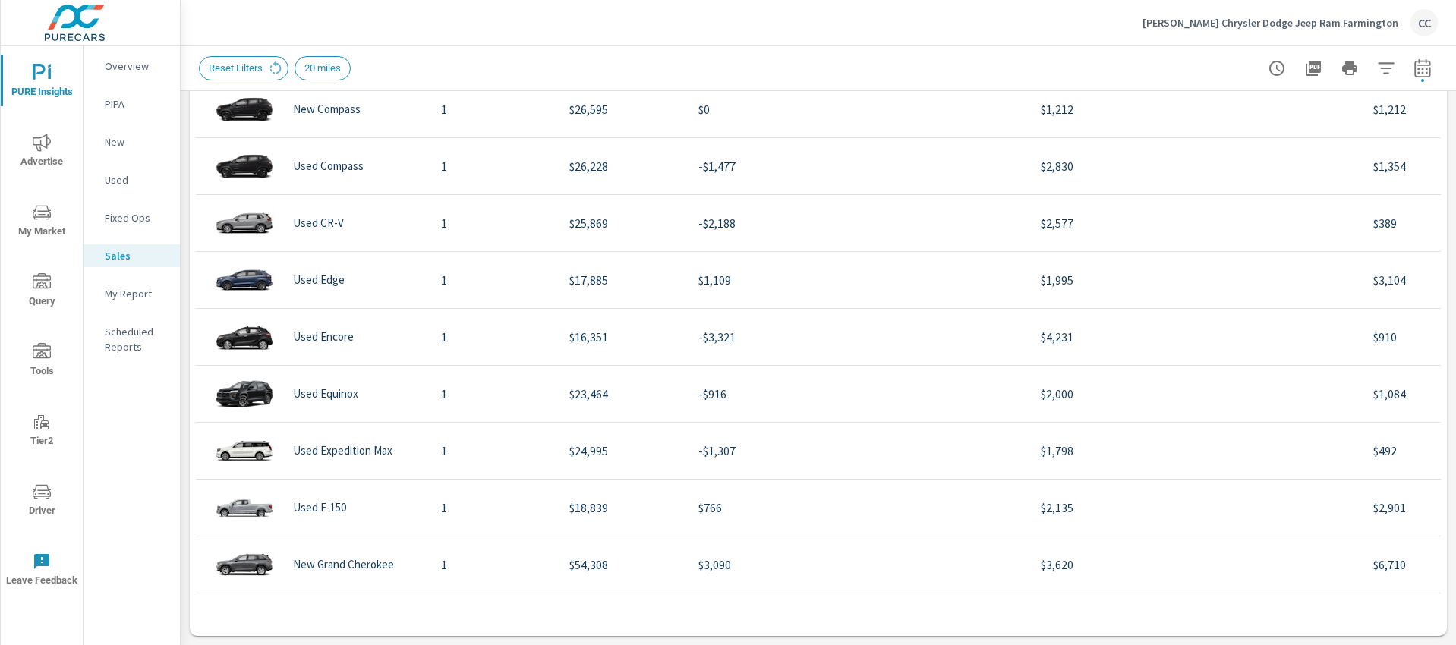
click at [1414, 70] on icon "button" at bounding box center [1423, 68] width 18 height 18
select select "Month to date"
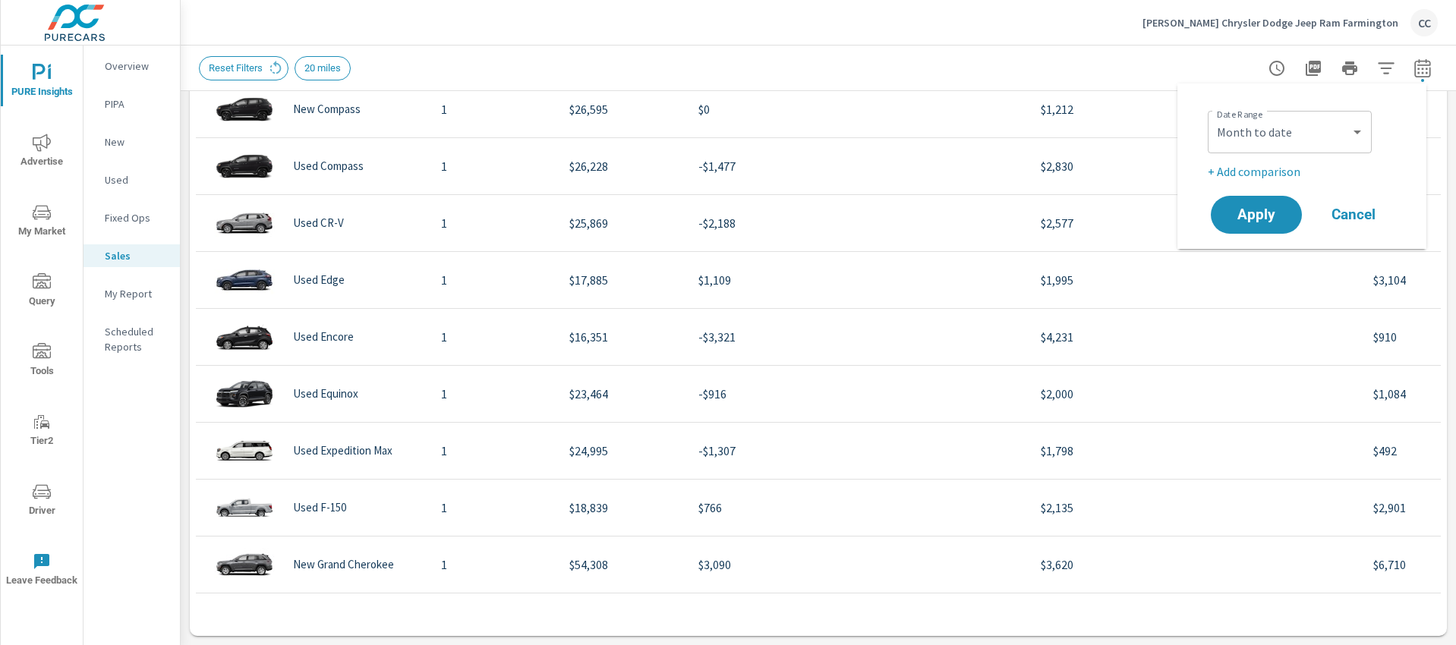
click at [1272, 172] on p "+ Add comparison" at bounding box center [1305, 171] width 194 height 18
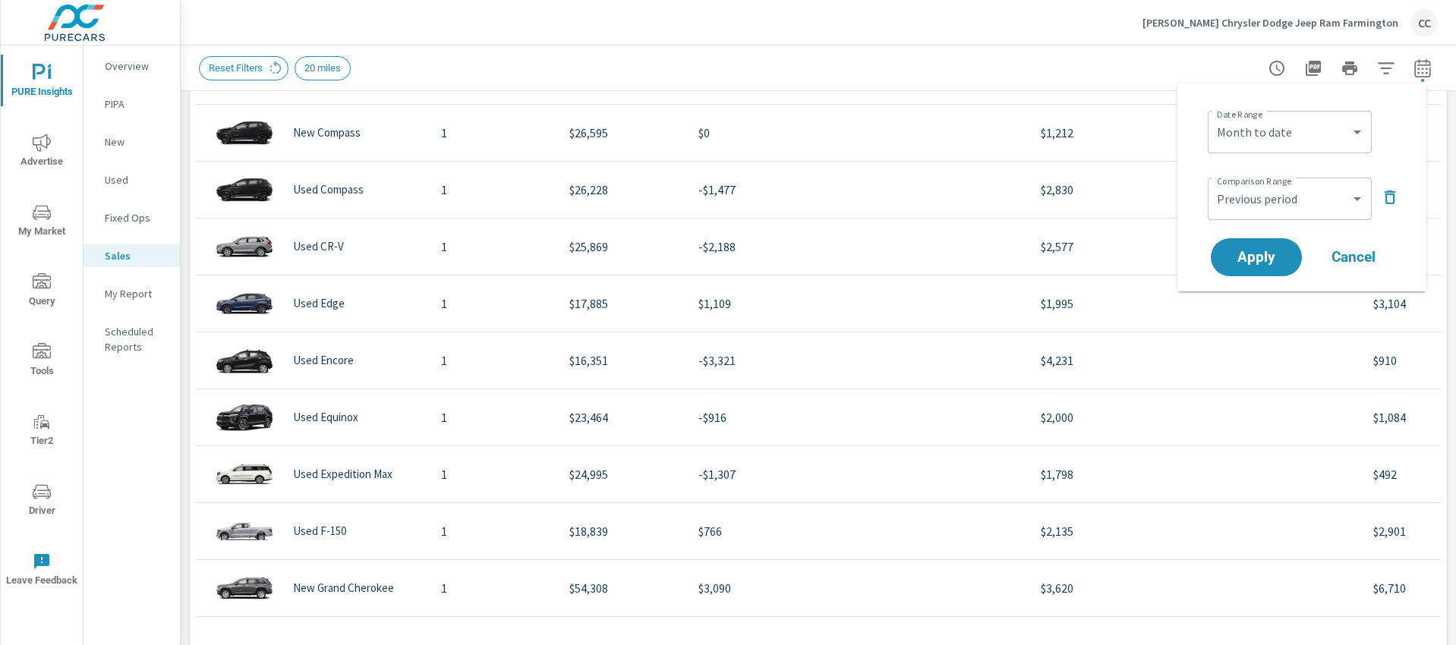
scroll to position [658, 0]
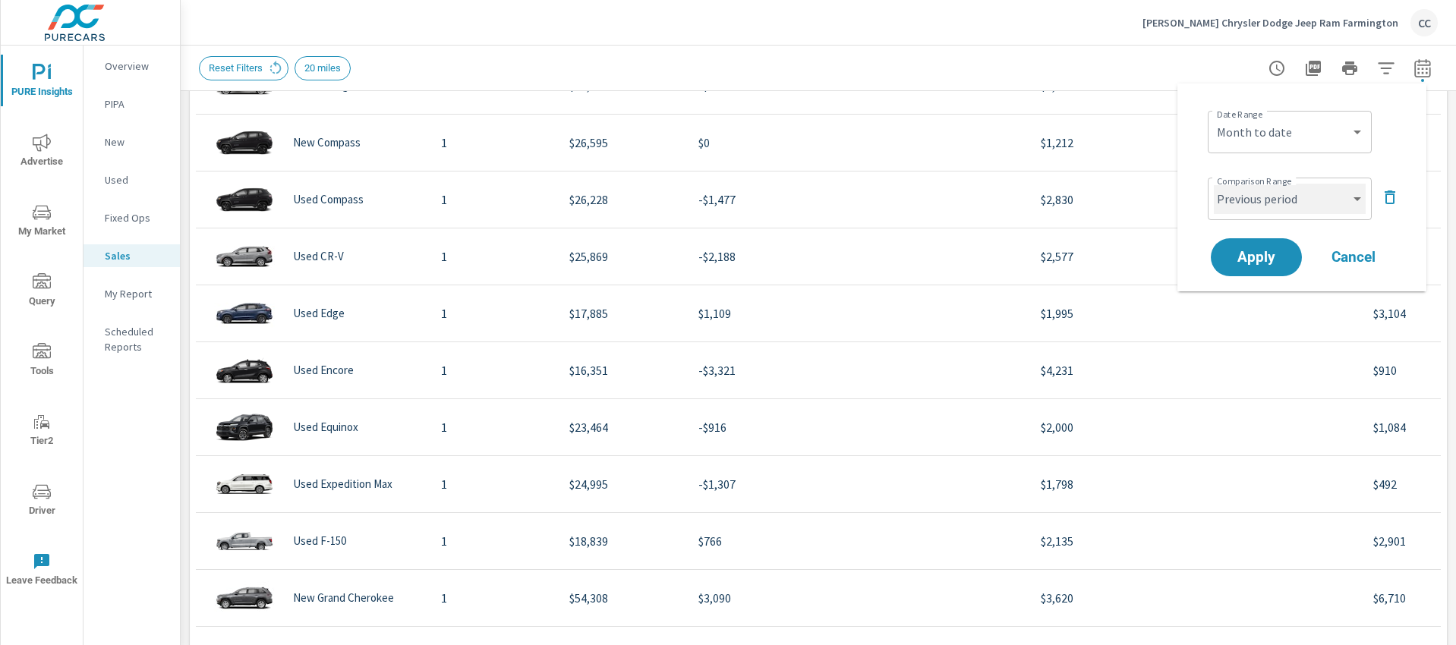
click at [1315, 198] on select "Custom Previous period Previous month Previous year" at bounding box center [1290, 199] width 152 height 30
click at [1214, 184] on select "Custom Previous period Previous month Previous year" at bounding box center [1290, 199] width 152 height 30
select select "Previous month"
click at [1286, 259] on span "Apply" at bounding box center [1256, 258] width 62 height 14
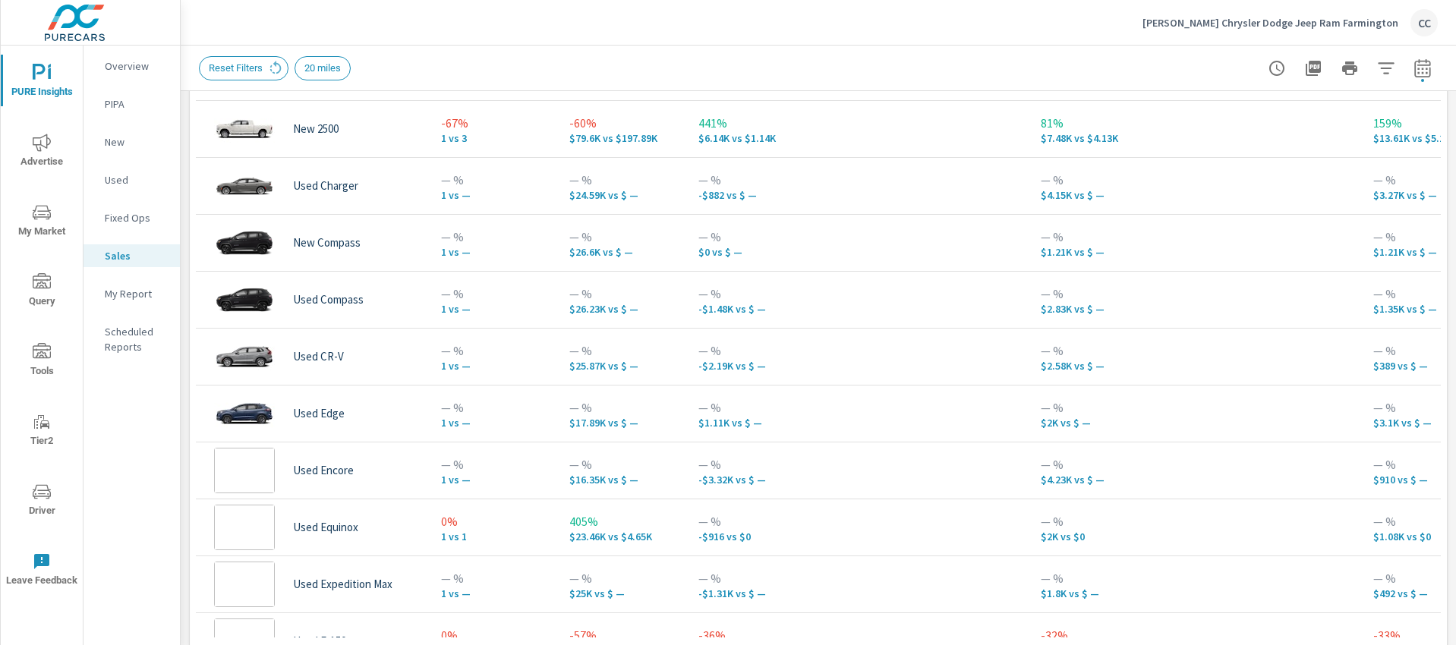
scroll to position [1071, 0]
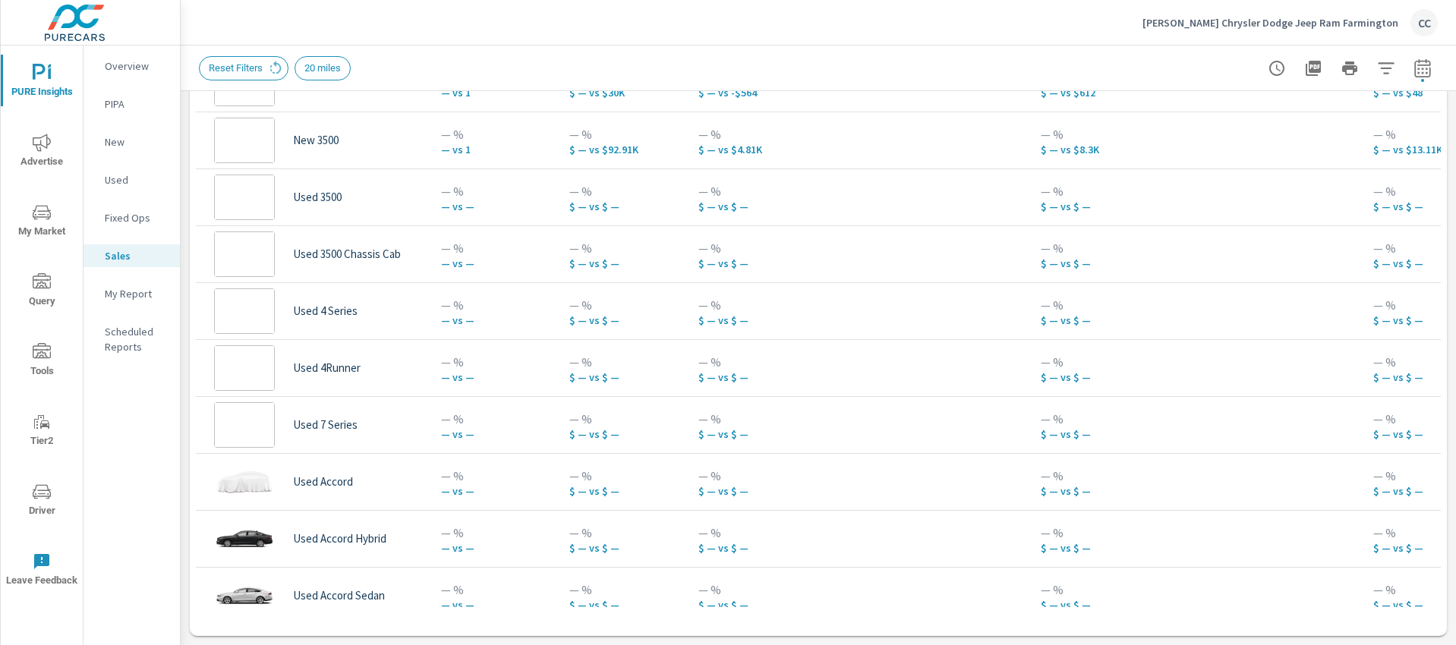
scroll to position [102, 0]
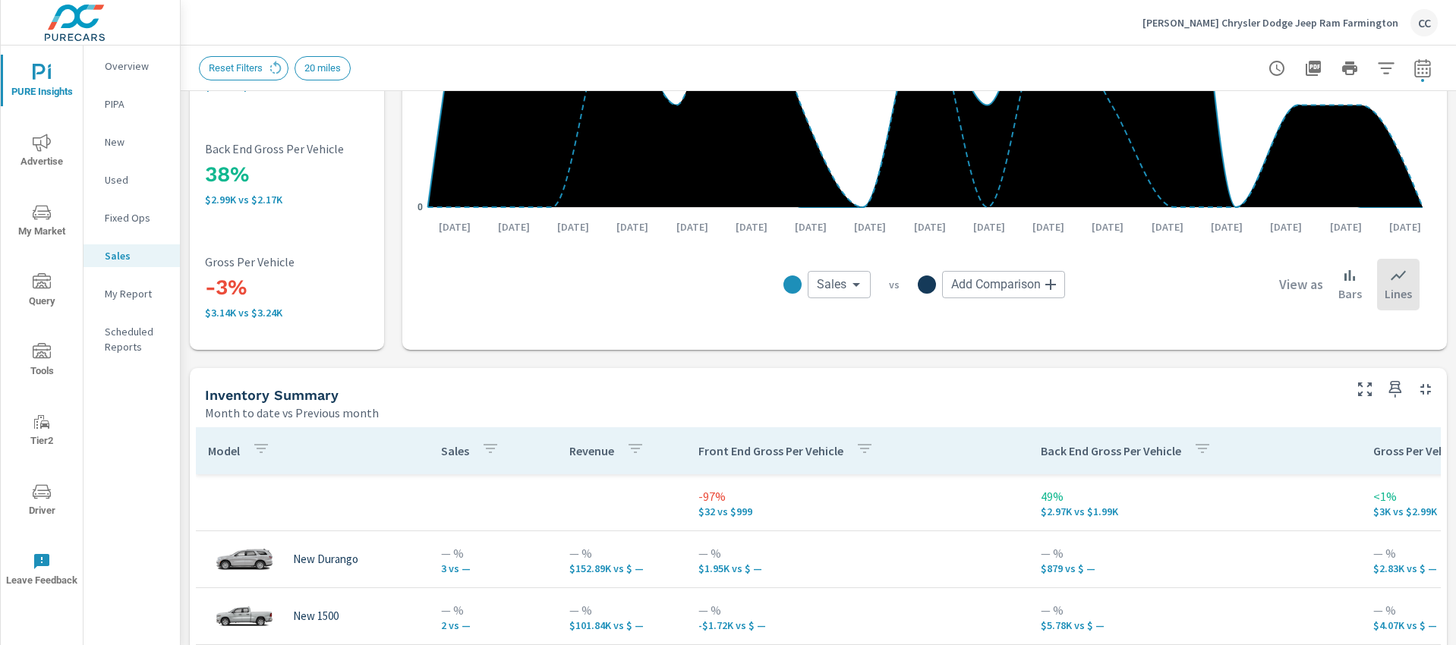
scroll to position [58, 0]
